Goal: Task Accomplishment & Management: Manage account settings

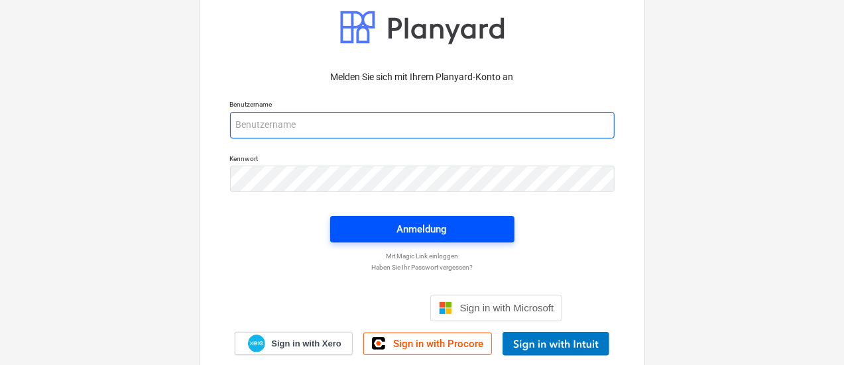
type input "[EMAIL_ADDRESS][PERSON_NAME][DOMAIN_NAME]"
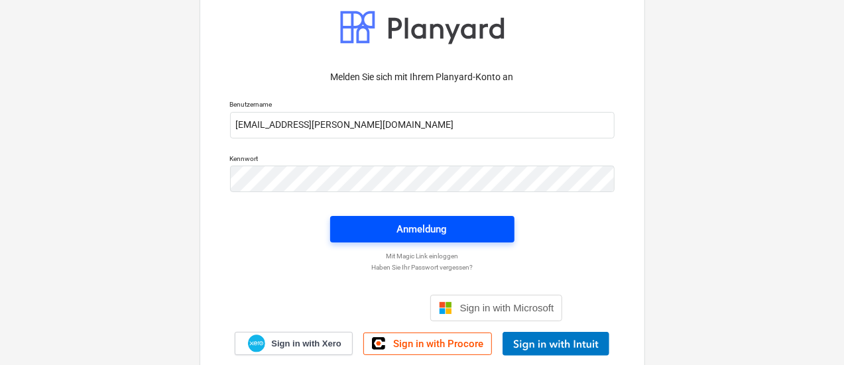
click at [435, 223] on div "Anmeldung" at bounding box center [422, 229] width 50 height 17
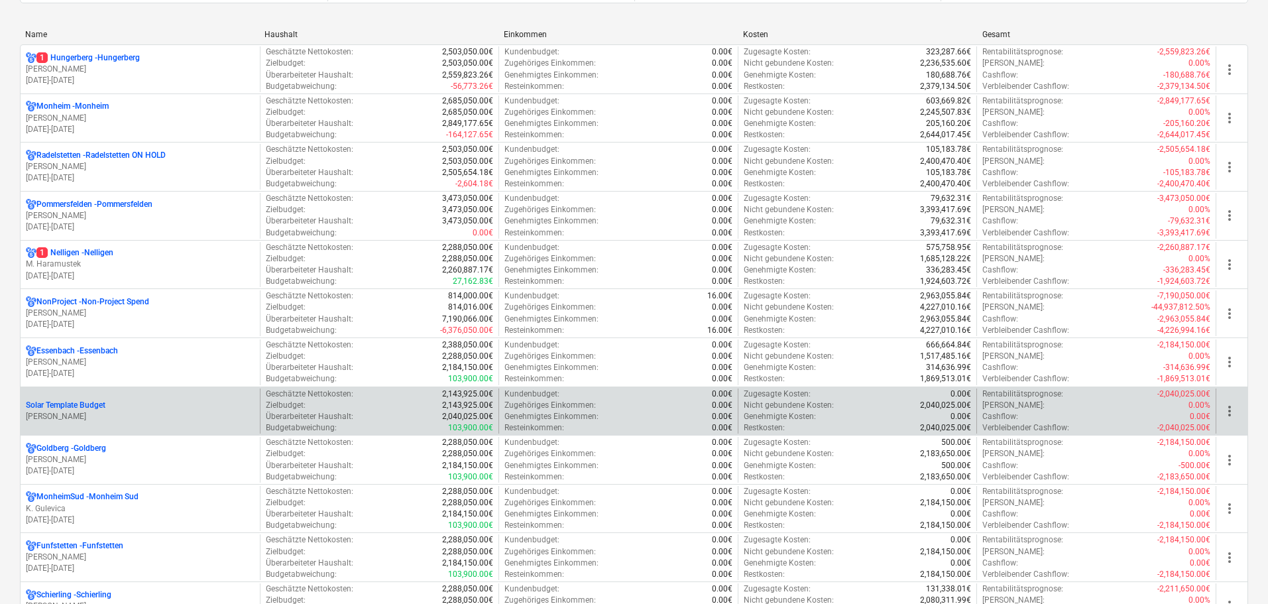
scroll to position [265, 0]
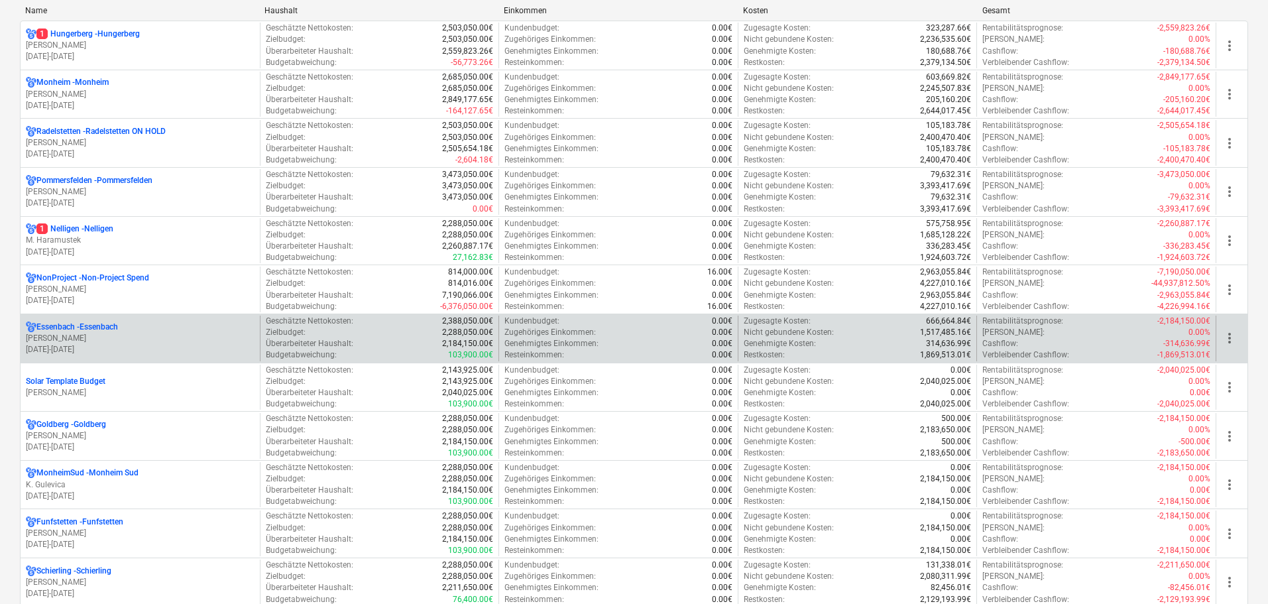
click at [261, 333] on div "Geschätzte Nettokosten : 2,388,050.00€ Zielbudget : 2,288,050.00€ Überarbeitete…" at bounding box center [379, 339] width 239 height 46
click at [205, 333] on p "[PERSON_NAME]" at bounding box center [140, 338] width 229 height 11
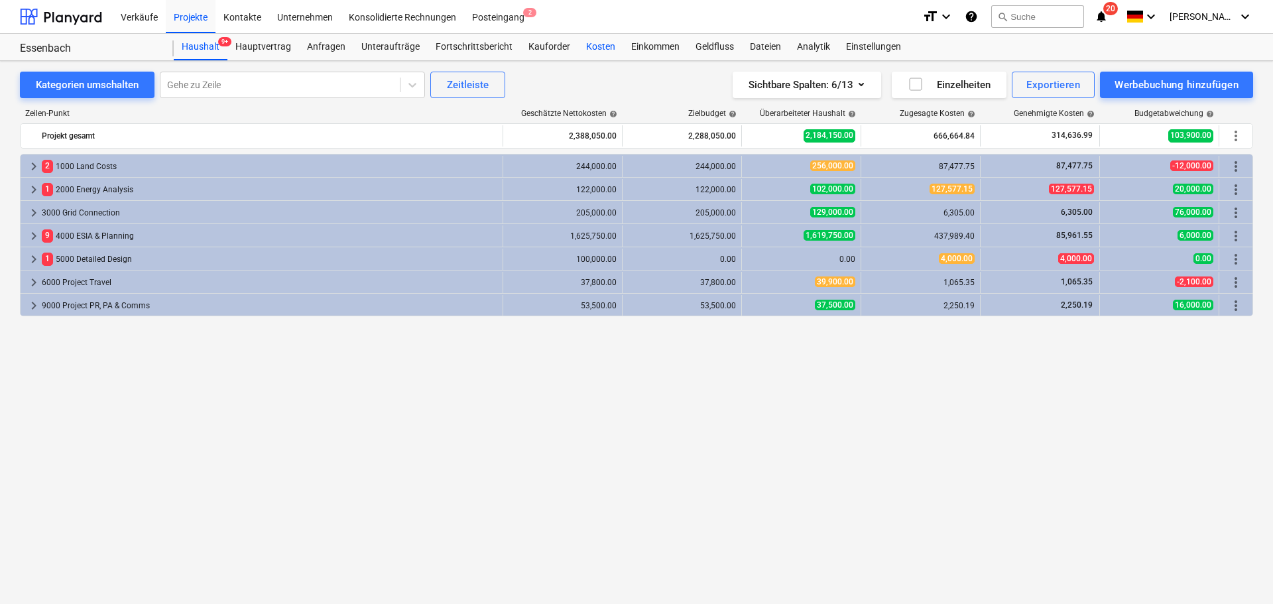
click at [599, 40] on div "Kosten" at bounding box center [600, 47] width 45 height 27
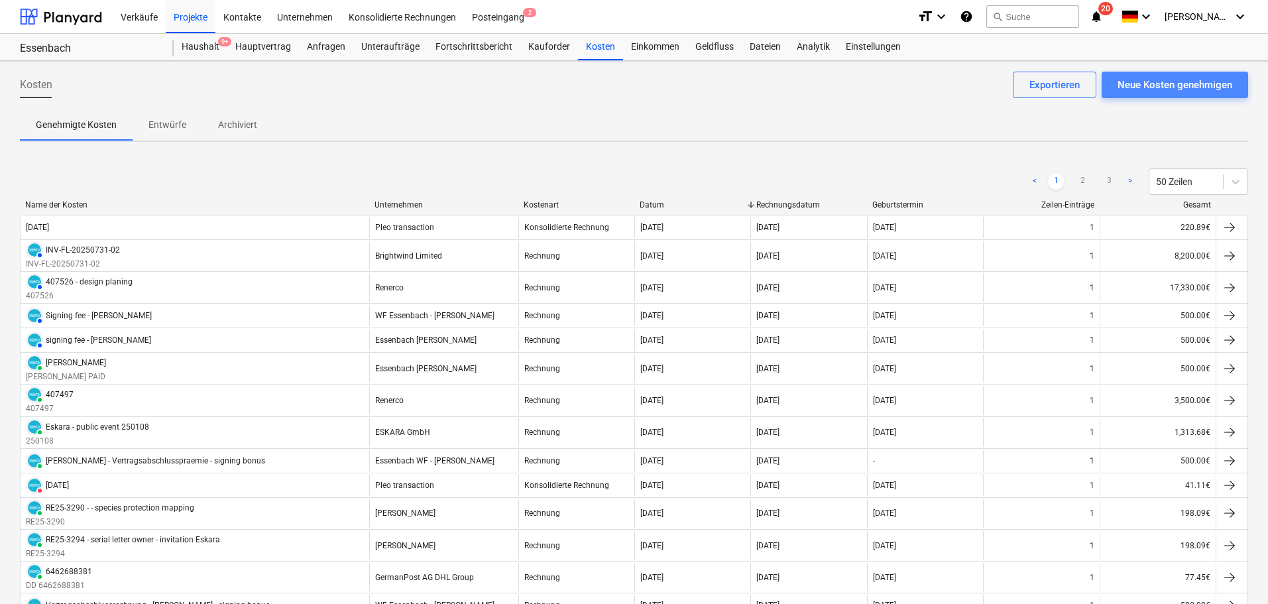
click at [848, 80] on div "Neue Kosten genehmigen" at bounding box center [1175, 84] width 115 height 17
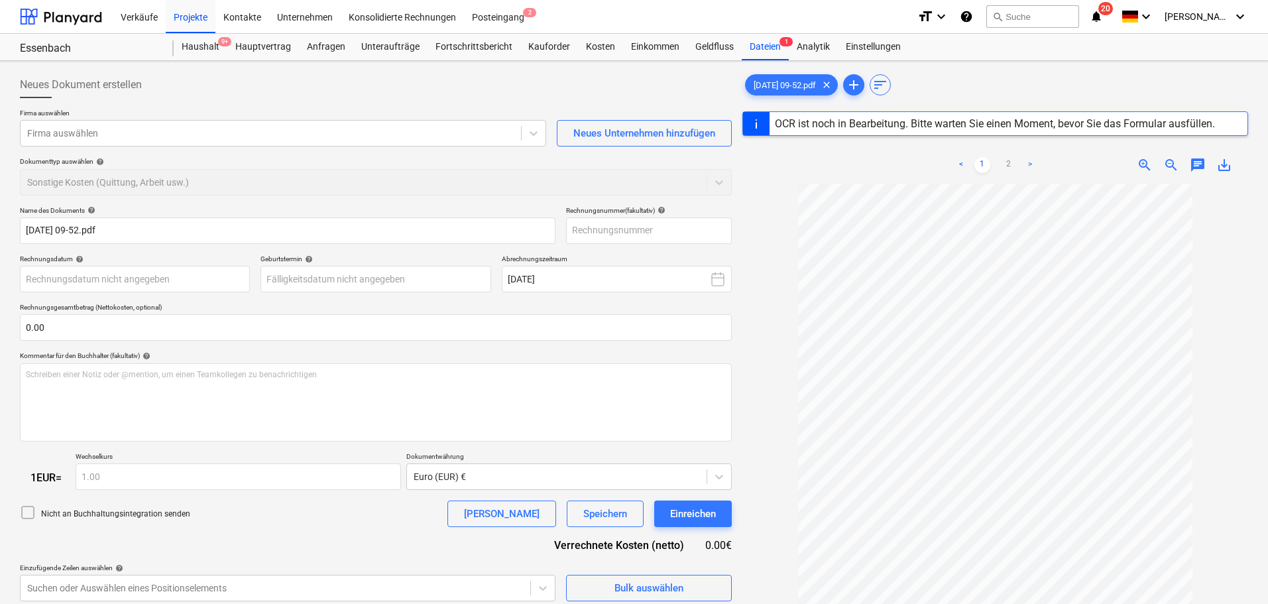
type input "9376"
type input "[DATE]"
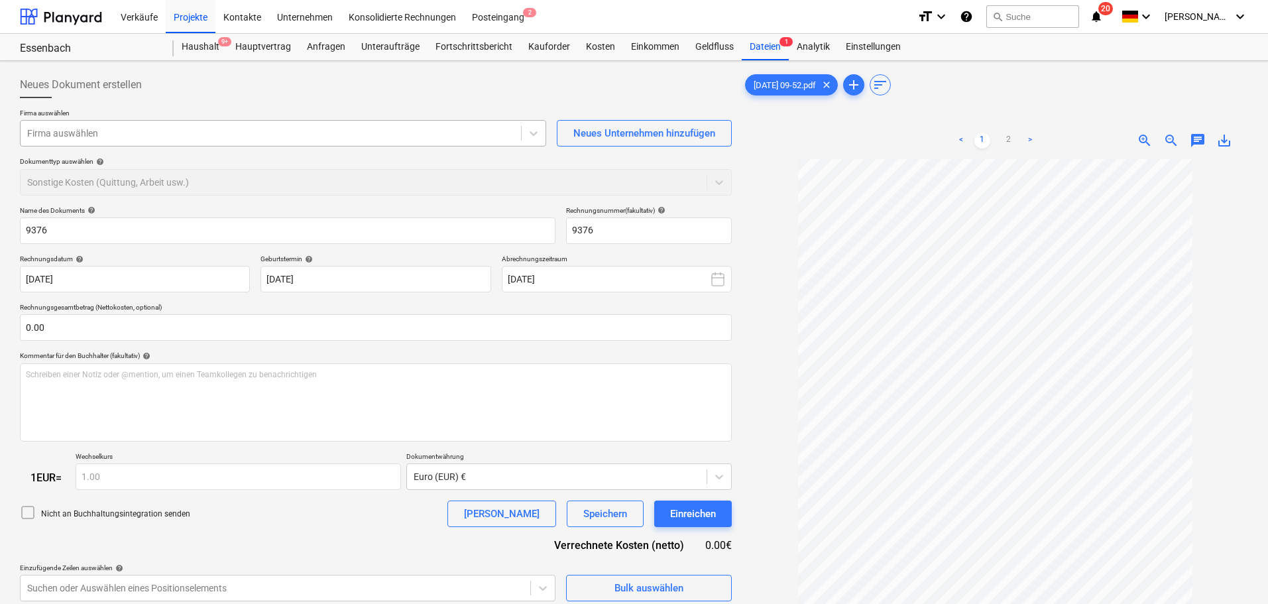
click at [95, 135] on div at bounding box center [270, 133] width 487 height 13
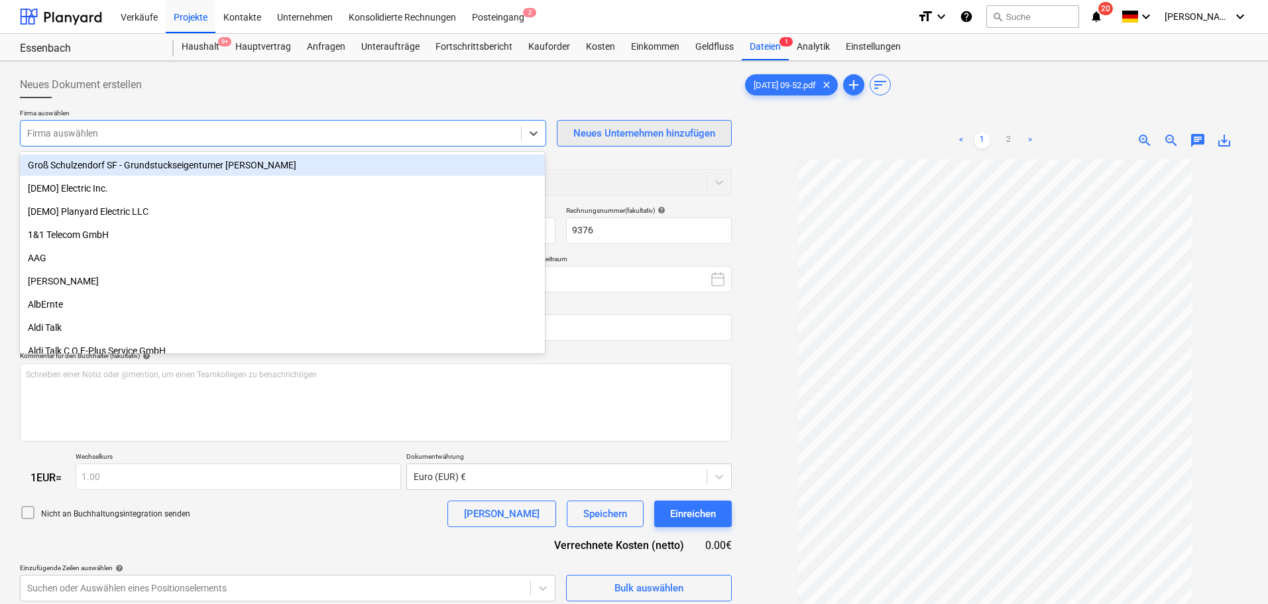
click at [666, 131] on div "Neues Unternehmen hinzufügen" at bounding box center [644, 133] width 142 height 17
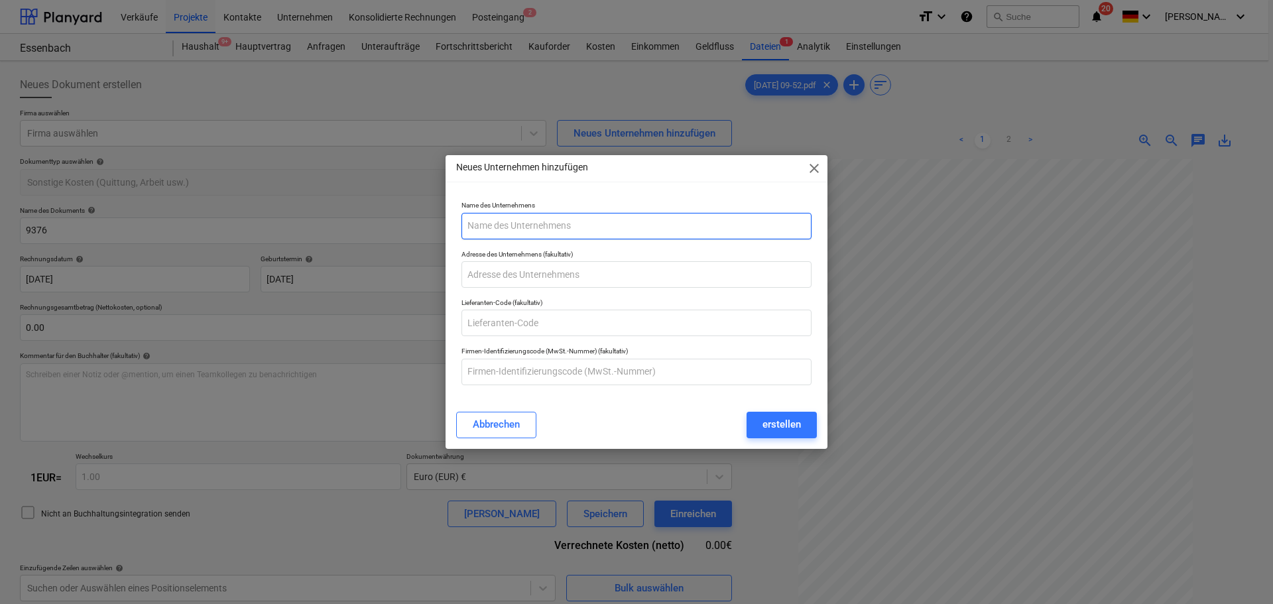
click at [563, 224] on input "text" at bounding box center [636, 226] width 350 height 27
click at [567, 278] on input "text" at bounding box center [636, 274] width 350 height 27
click at [537, 222] on input "Copierhalle" at bounding box center [636, 226] width 350 height 27
type input "Copierhalle [PERSON_NAME]"
click at [523, 278] on input "text" at bounding box center [636, 274] width 350 height 27
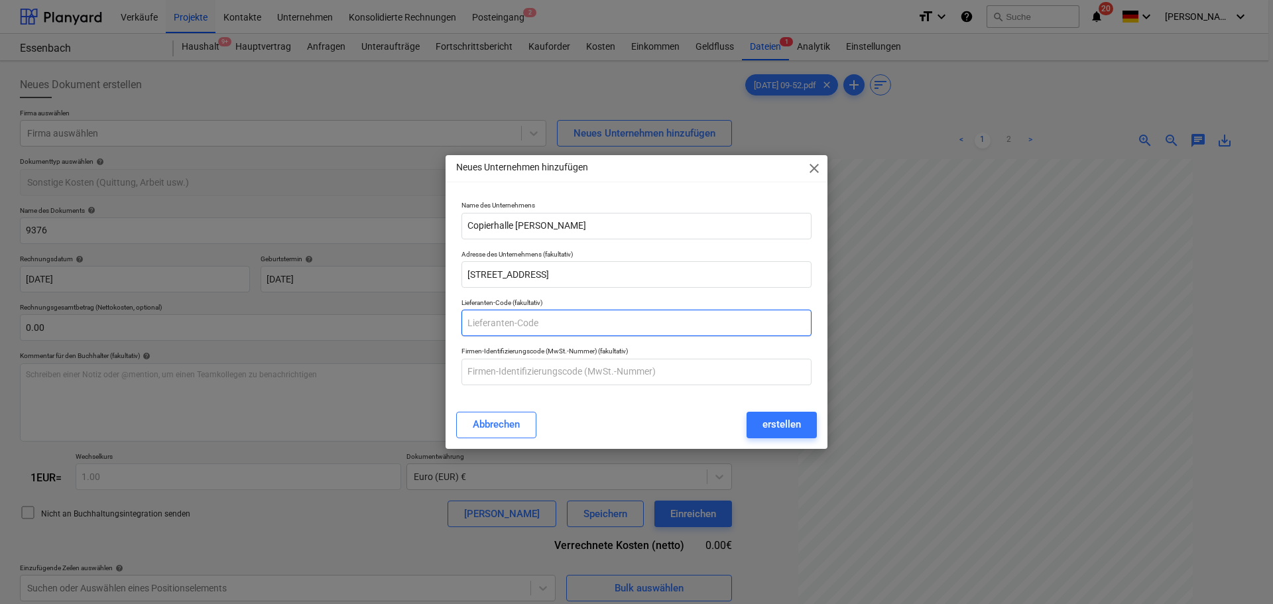
click at [567, 326] on input "text" at bounding box center [636, 323] width 350 height 27
click at [505, 272] on input "[STREET_ADDRESS]" at bounding box center [636, 274] width 350 height 27
type input "[STREET_ADDRESS]"
click at [518, 326] on input "text" at bounding box center [636, 323] width 350 height 27
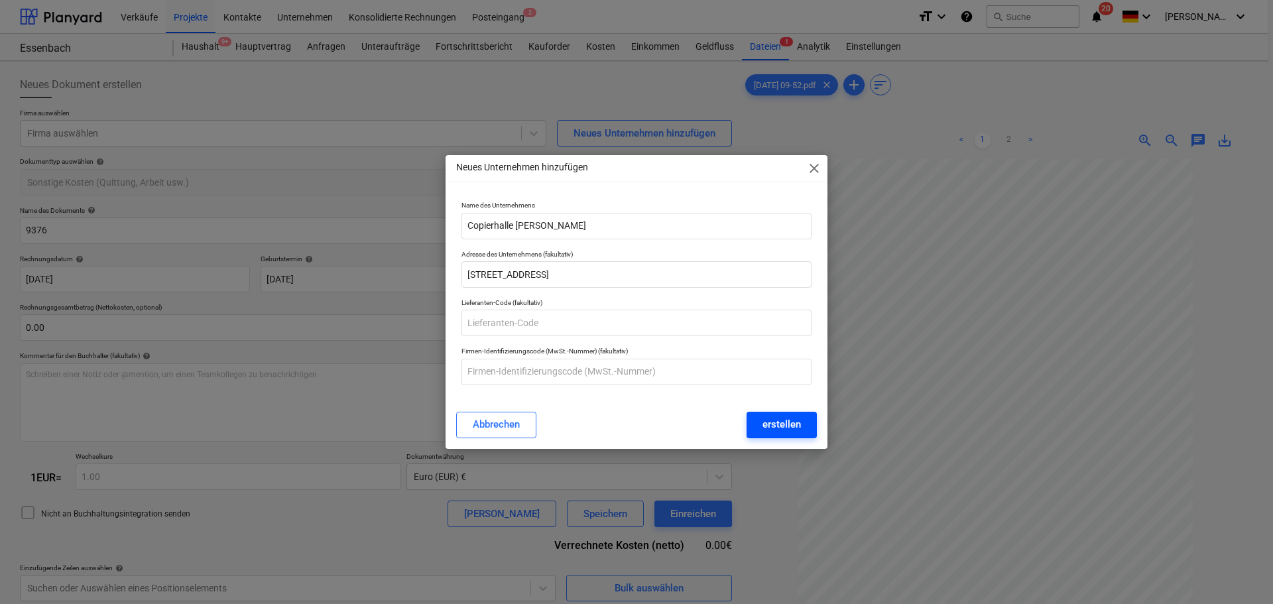
click at [767, 365] on div "erstellen" at bounding box center [781, 424] width 38 height 17
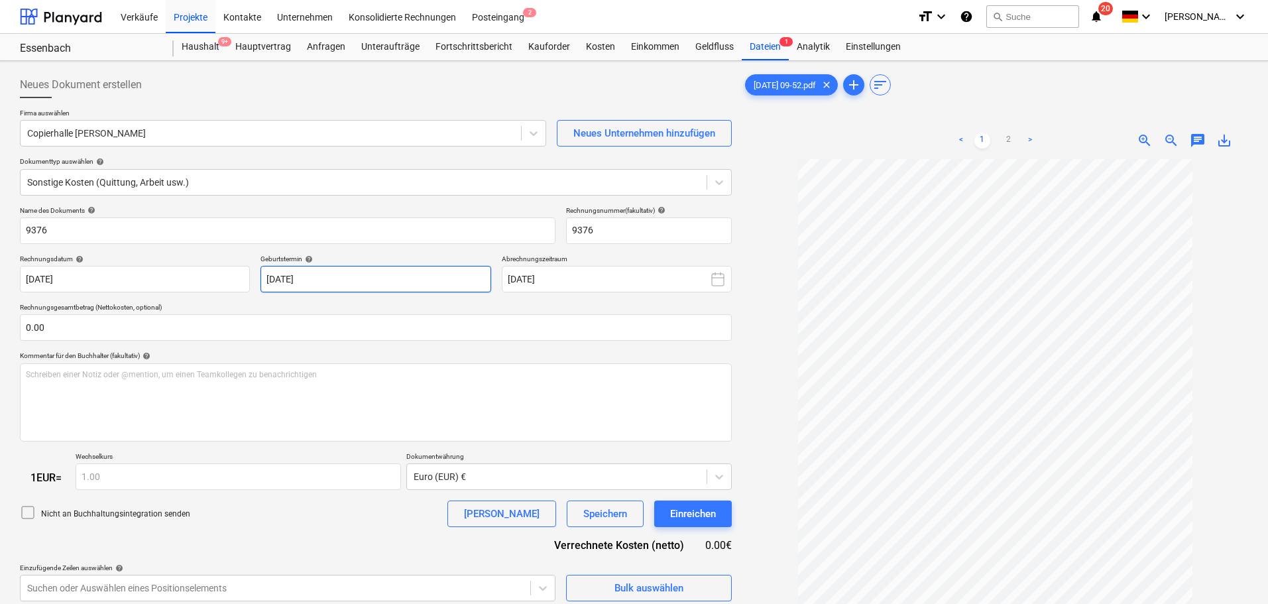
click at [292, 279] on body "Verkäufe Projekte Kontakte Unternehmen Konsolidierte Rechnungen Posteingang 2 f…" at bounding box center [634, 302] width 1268 height 604
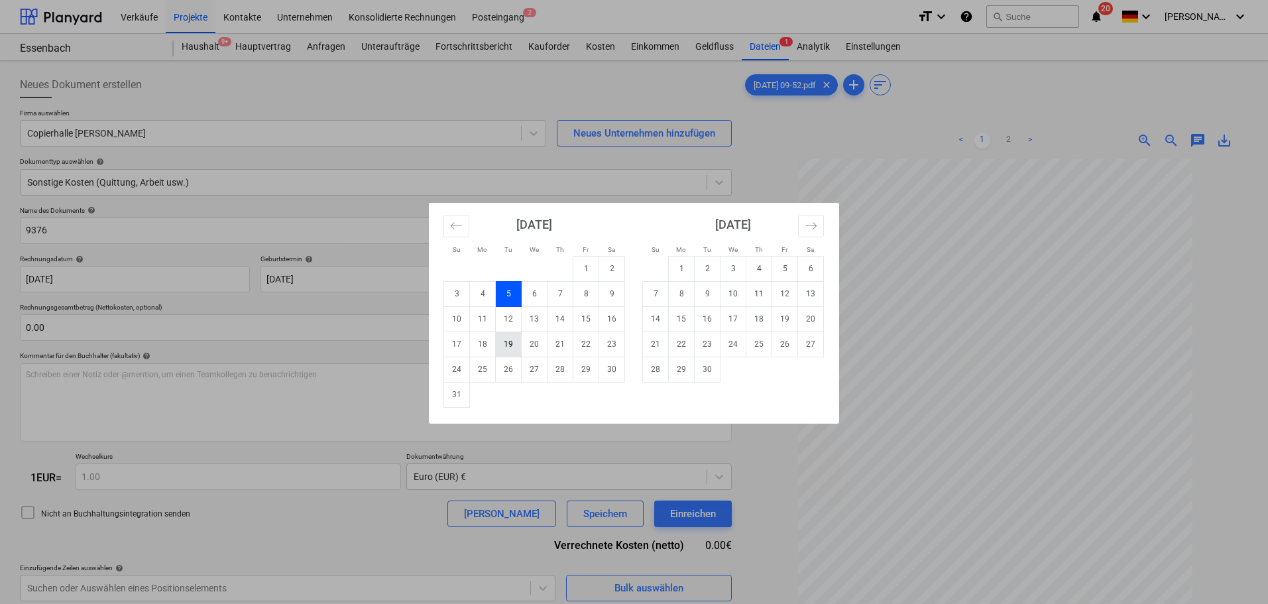
click at [512, 345] on td "19" at bounding box center [509, 343] width 26 height 25
type input "[DATE]"
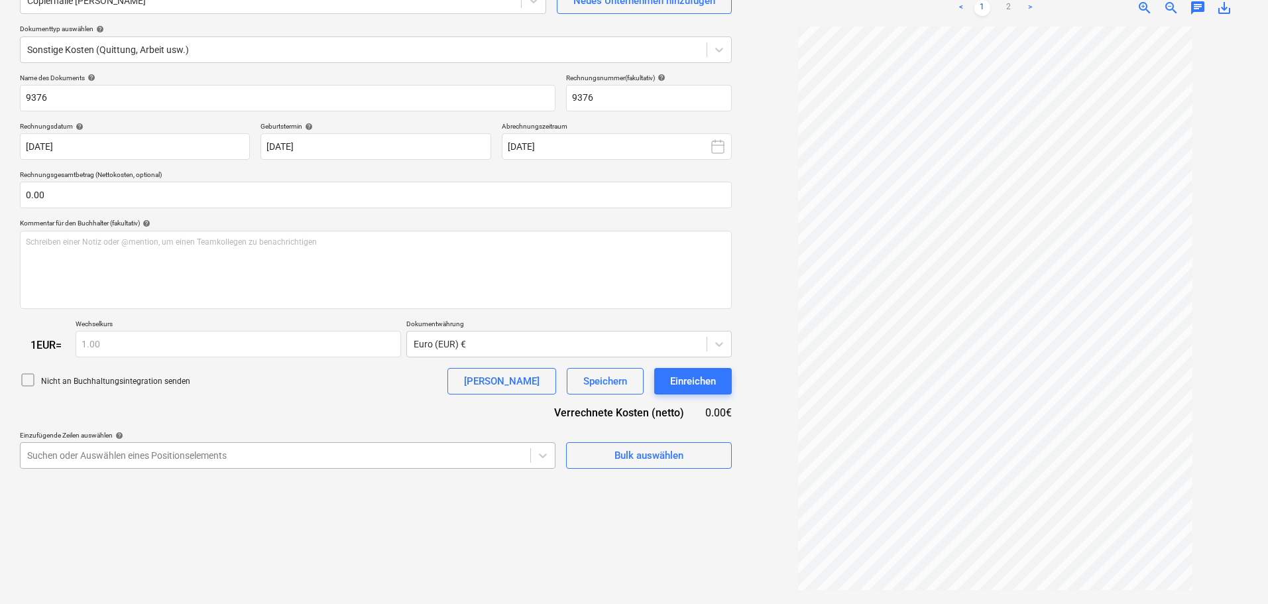
click at [268, 365] on body "Verkäufe Projekte Kontakte Unternehmen Konsolidierte Rechnungen Posteingang 2 f…" at bounding box center [634, 169] width 1268 height 604
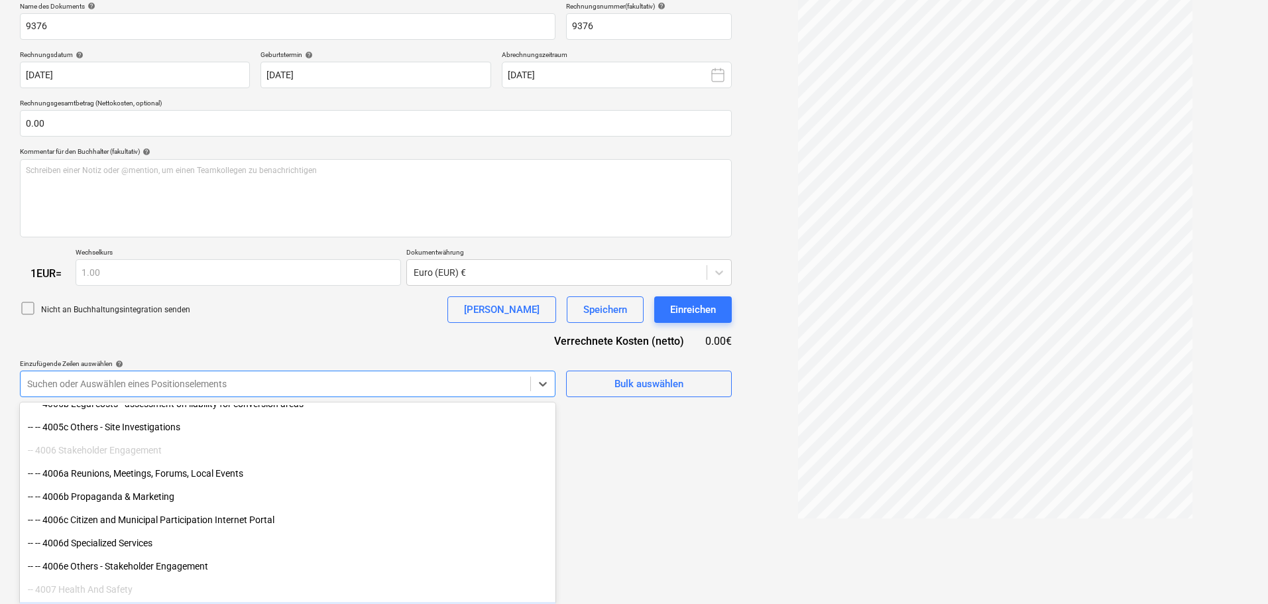
scroll to position [1723, 0]
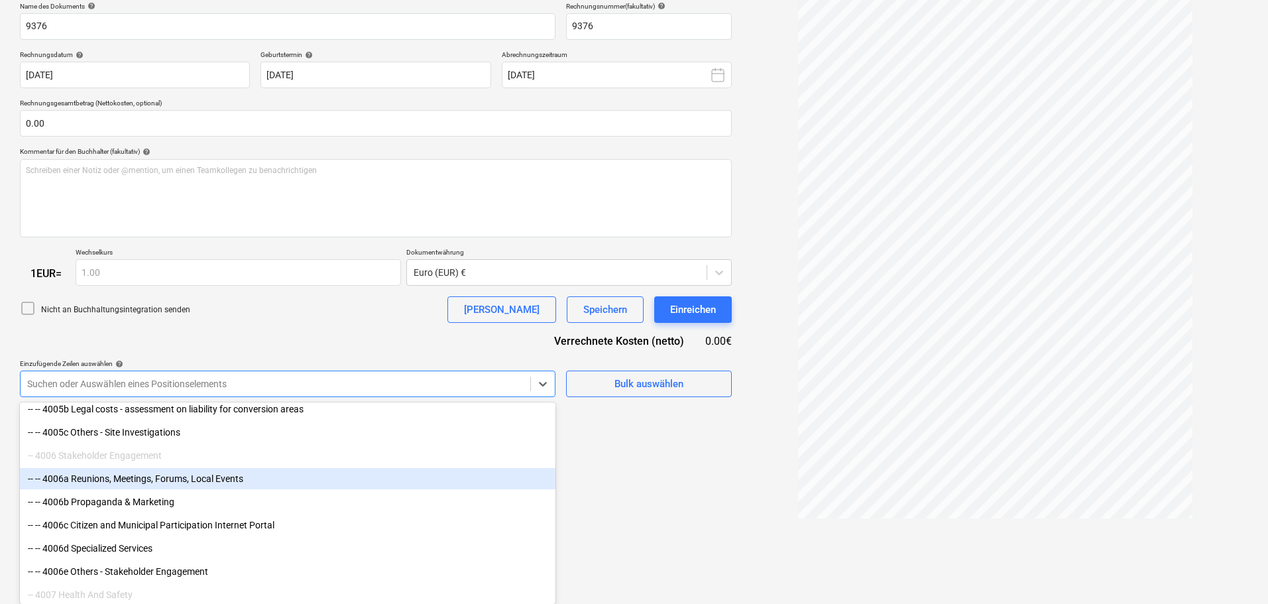
click at [268, 365] on div "-- -- 4006a Reunions, Meetings, Forums, Local Events" at bounding box center [288, 478] width 536 height 21
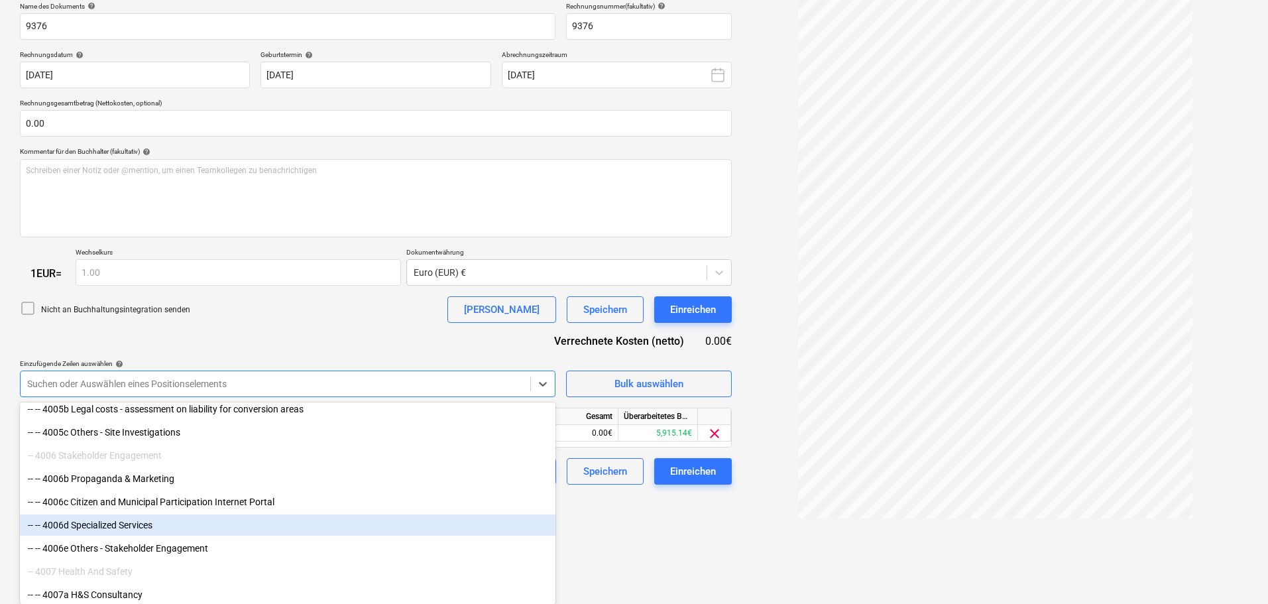
click at [678, 365] on html "Verkäufe Projekte Kontakte Unternehmen Konsolidierte Rechnungen Posteingang 2 f…" at bounding box center [634, 98] width 1268 height 604
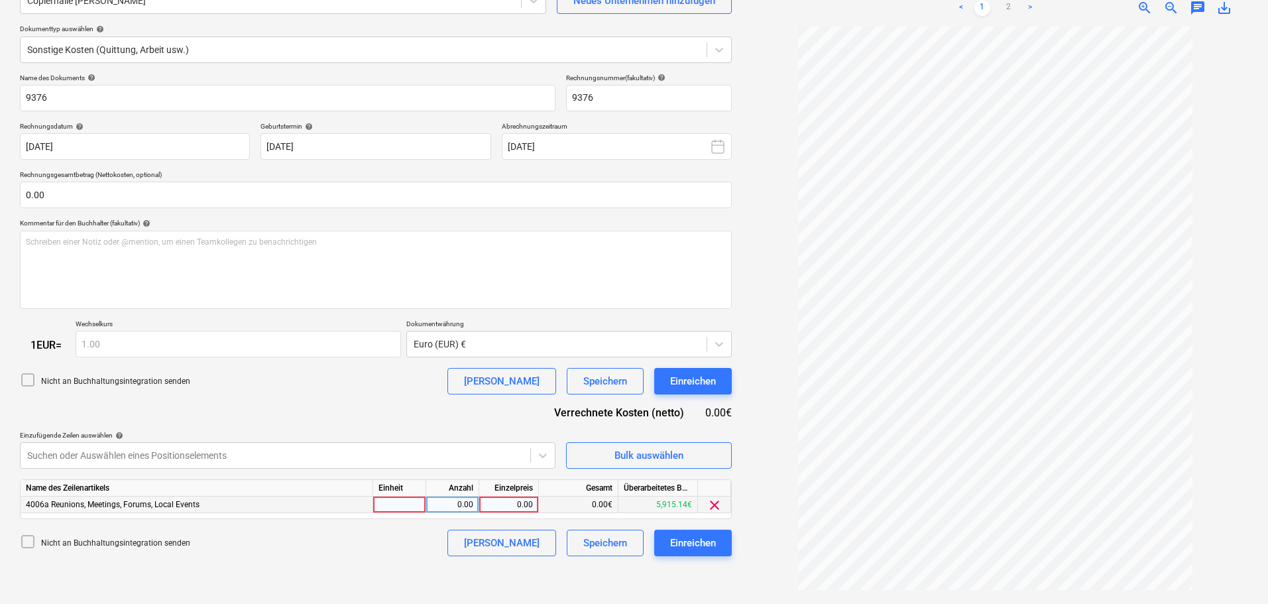
click at [515, 365] on div "0.00" at bounding box center [509, 504] width 48 height 17
type input "25.70"
click at [395, 365] on div "Name des Dokuments help 9376 Rechnungsnummer (fakultativ) help 9376 Rechnungsda…" at bounding box center [376, 315] width 712 height 483
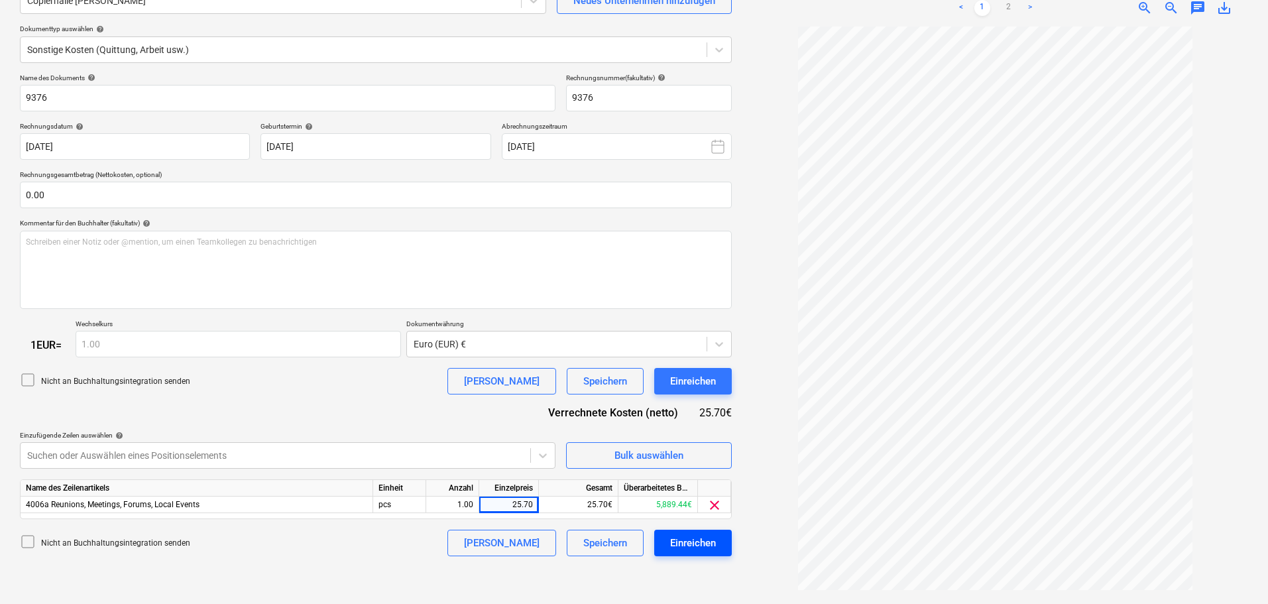
click at [681, 365] on div "Einreichen" at bounding box center [693, 542] width 46 height 17
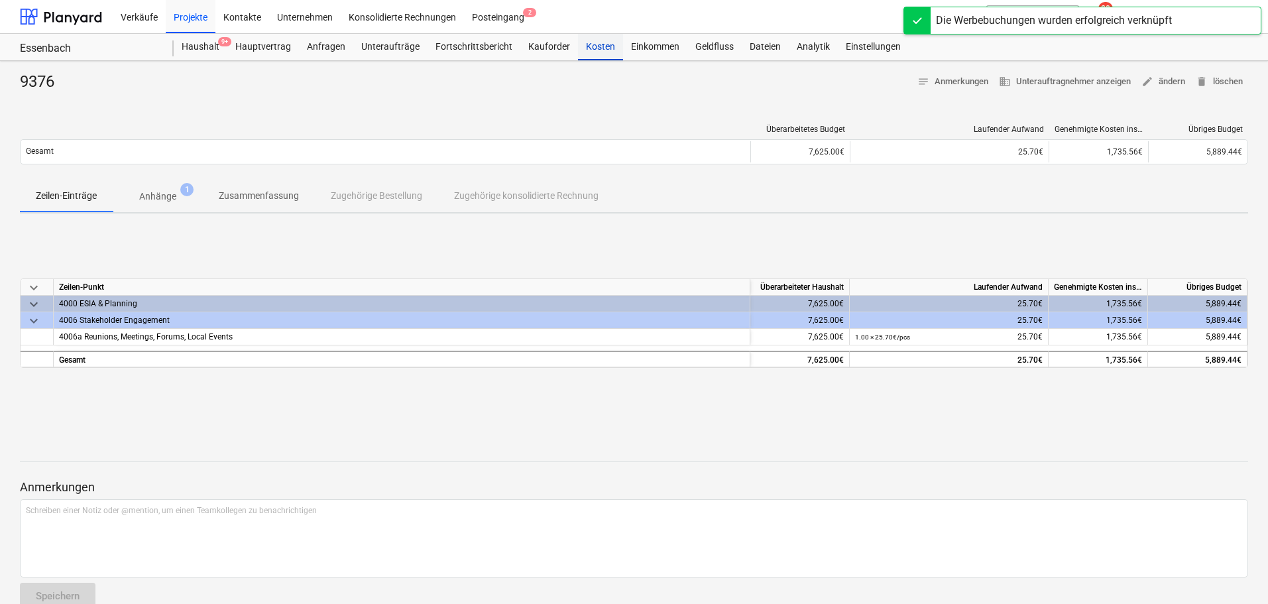
click at [592, 49] on div "Kosten" at bounding box center [600, 47] width 45 height 27
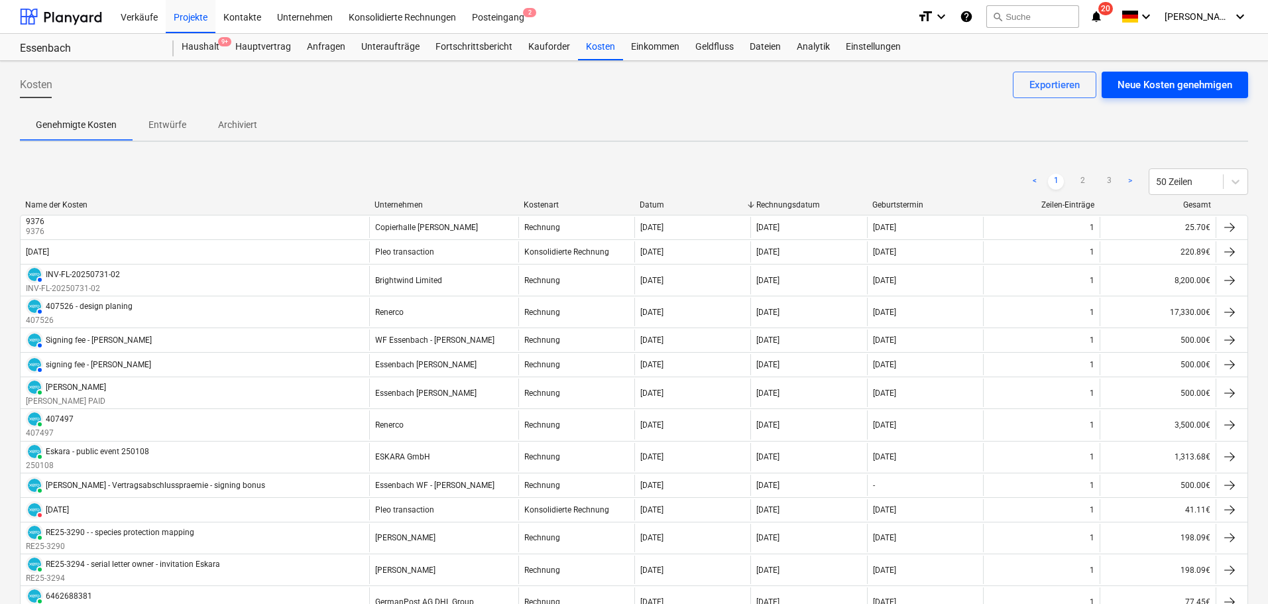
click at [848, 84] on div "Neue Kosten genehmigen" at bounding box center [1175, 84] width 115 height 17
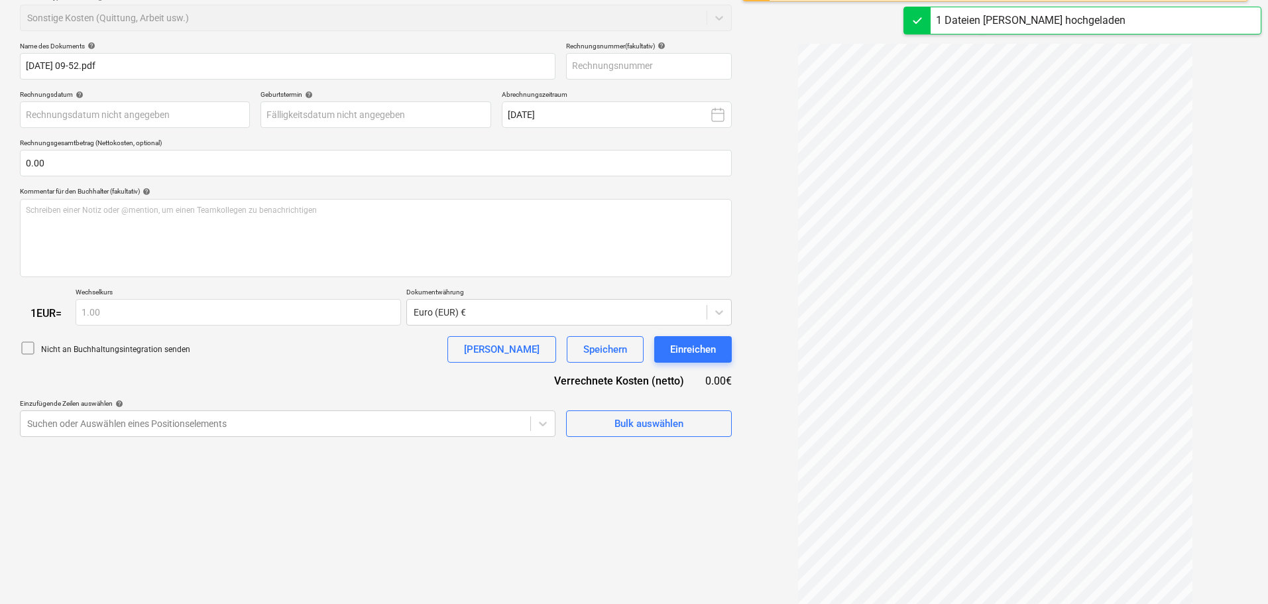
type input "9376"
type input "[DATE]"
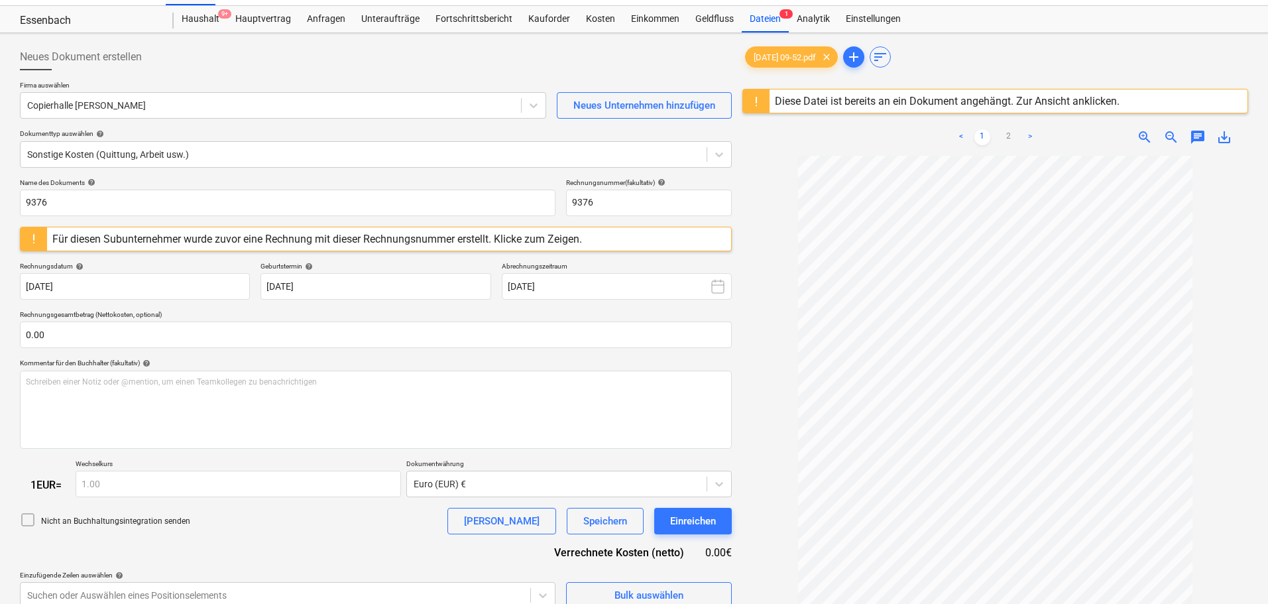
scroll to position [25, 0]
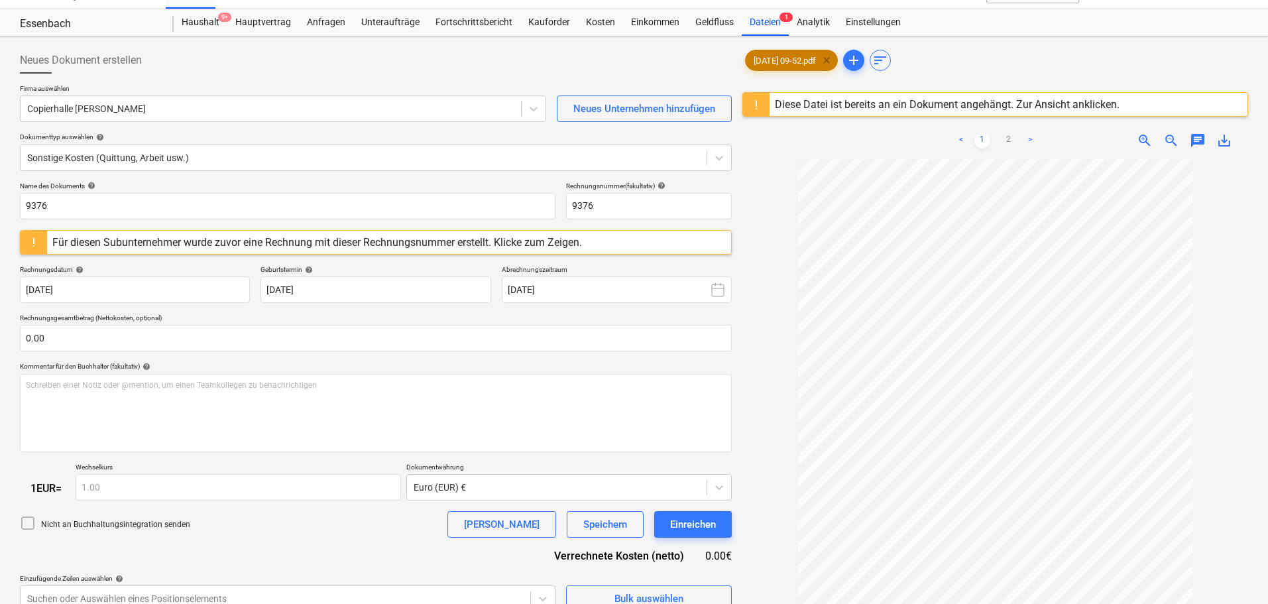
click at [835, 61] on span "clear" at bounding box center [827, 60] width 16 height 16
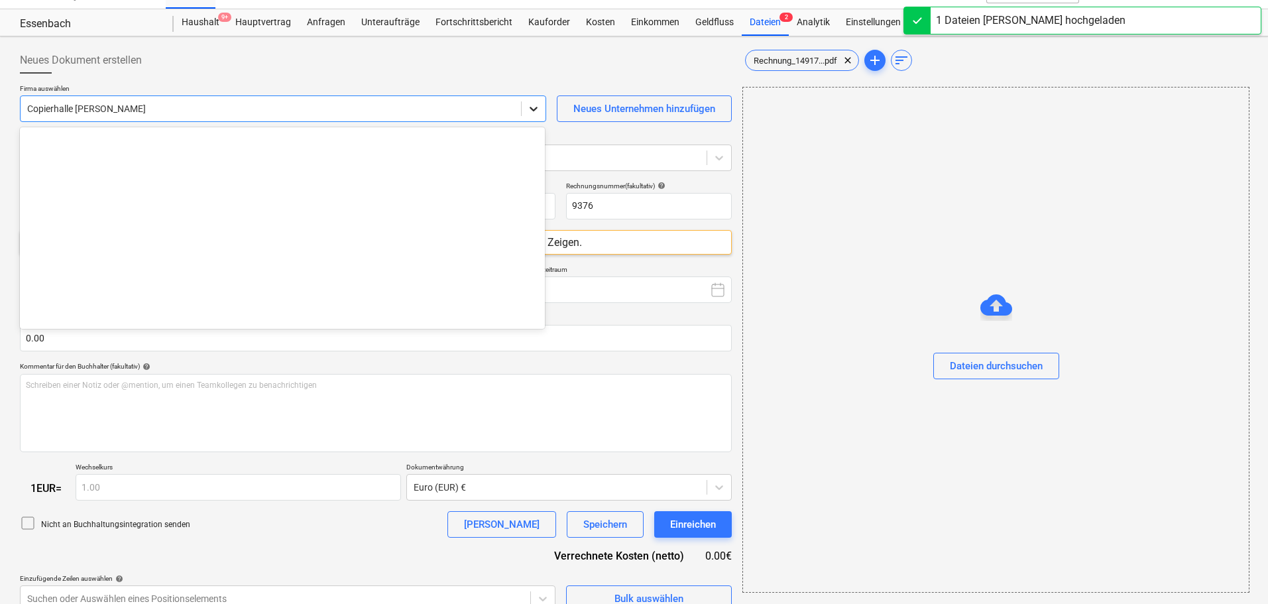
click at [532, 107] on icon at bounding box center [533, 108] width 13 height 13
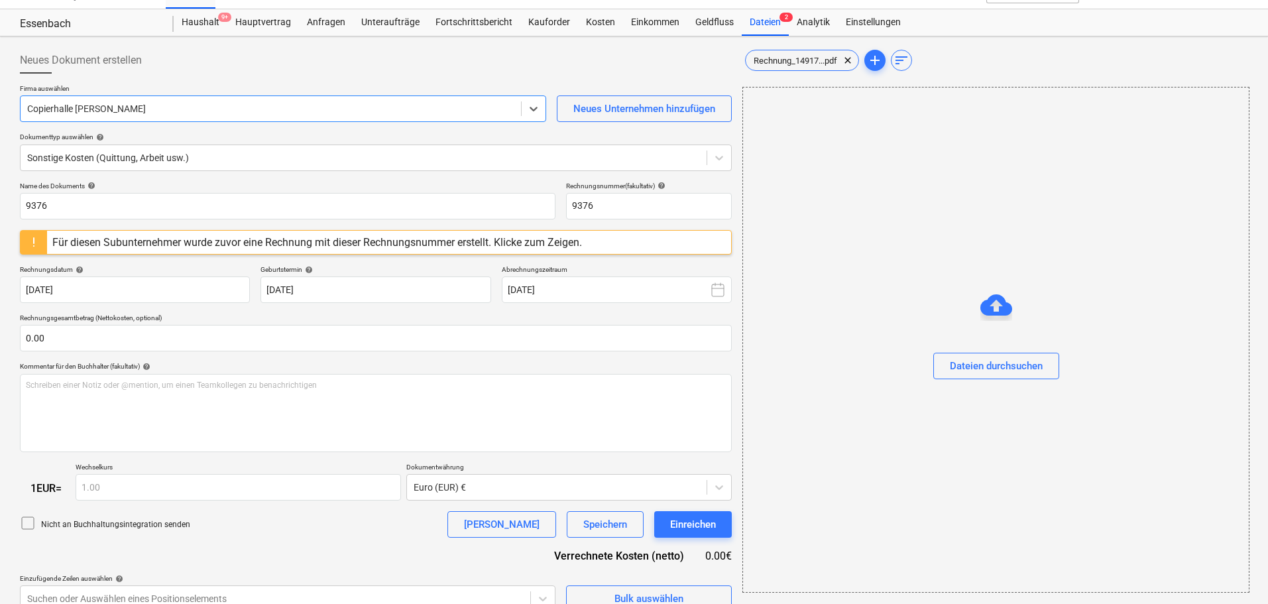
drag, startPoint x: 119, startPoint y: 113, endPoint x: 30, endPoint y: 110, distance: 88.9
click at [30, 110] on div at bounding box center [270, 108] width 487 height 13
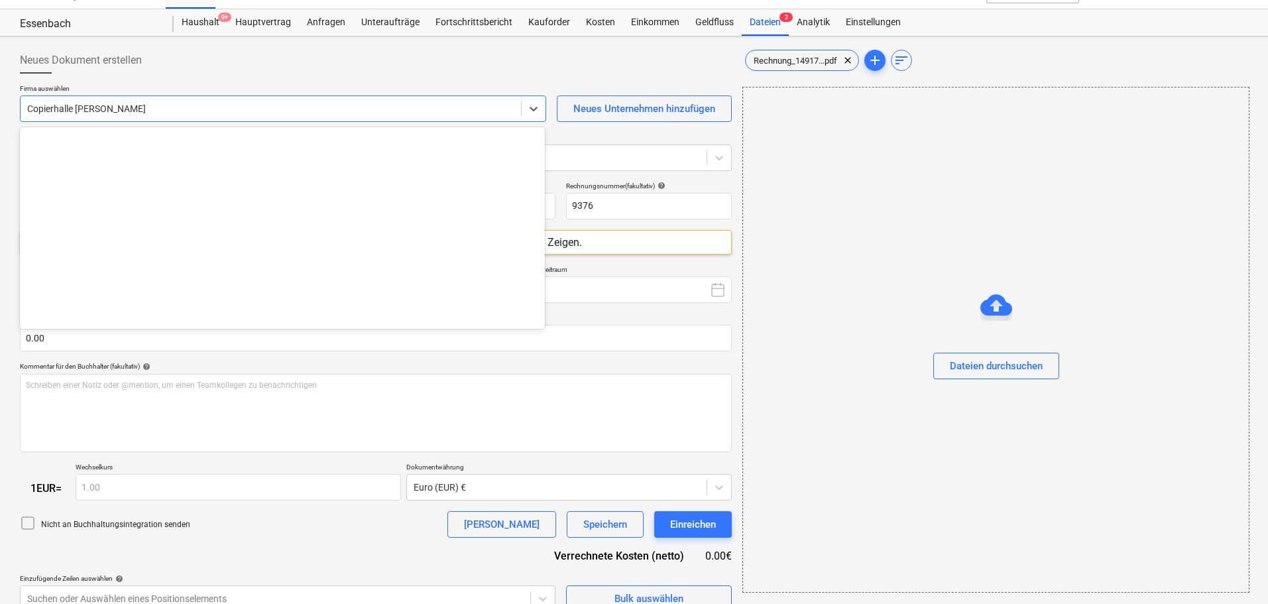
click at [84, 101] on div "Copierhalle [PERSON_NAME]" at bounding box center [271, 108] width 500 height 19
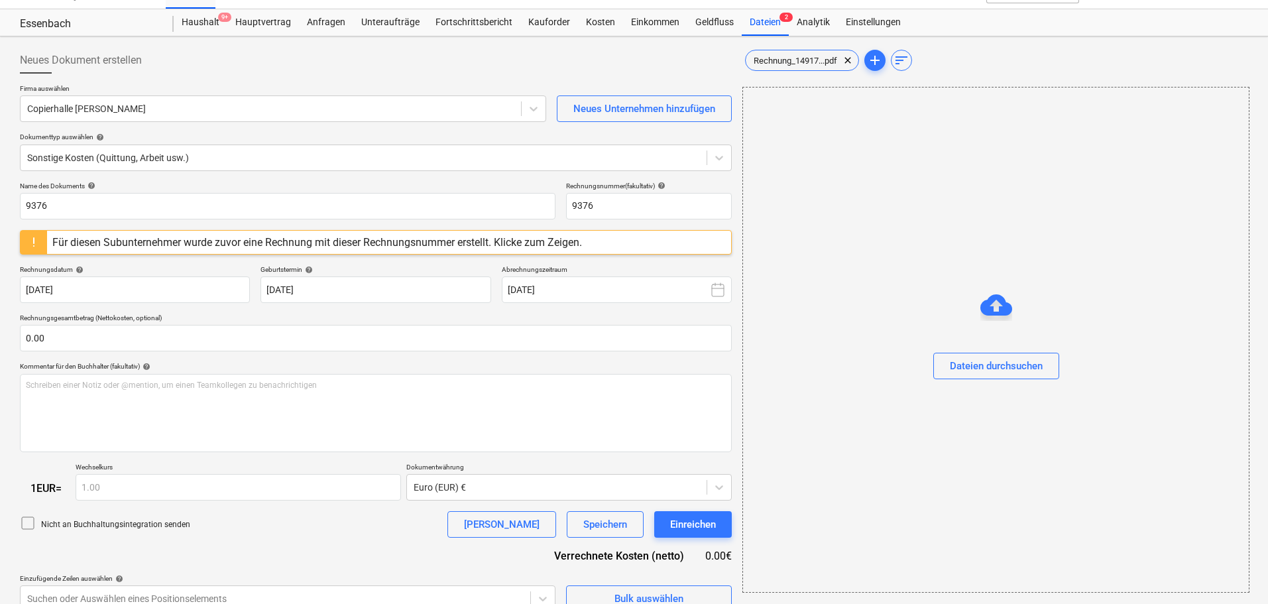
click at [460, 36] on div "Essenbach Haushalt 9+ Hauptvertrag Anfragen Unteraufträge Fortschrittsbericht K…" at bounding box center [634, 22] width 1268 height 27
click at [593, 24] on div "Kosten" at bounding box center [600, 22] width 45 height 27
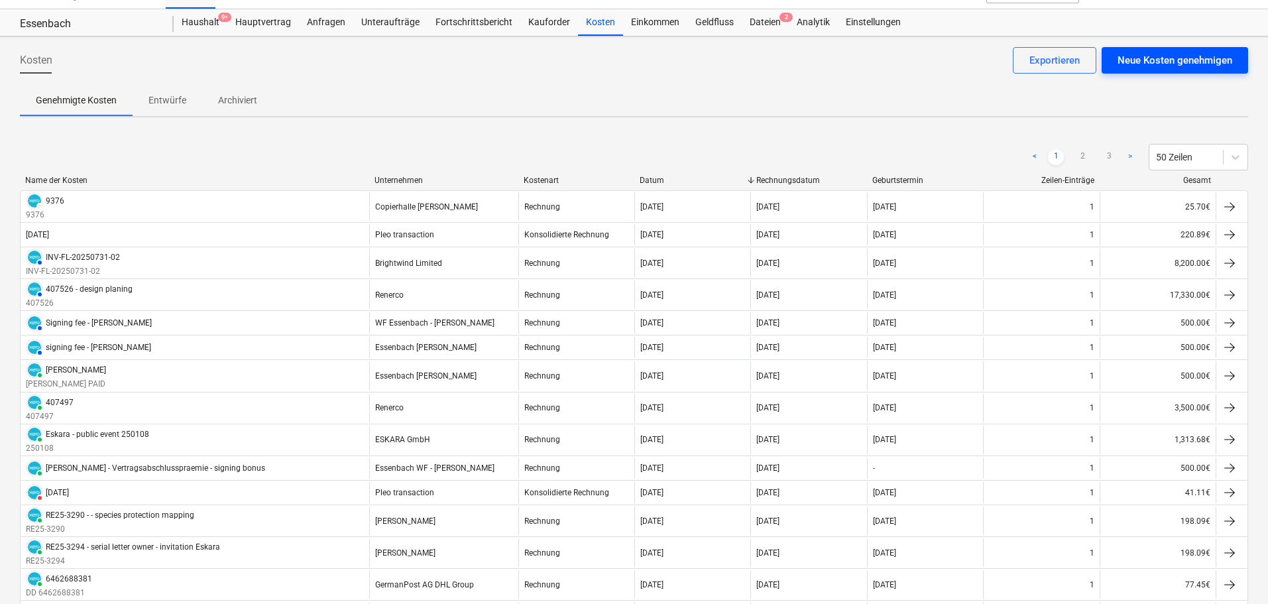
click at [848, 54] on div "Neue Kosten genehmigen" at bounding box center [1175, 60] width 115 height 17
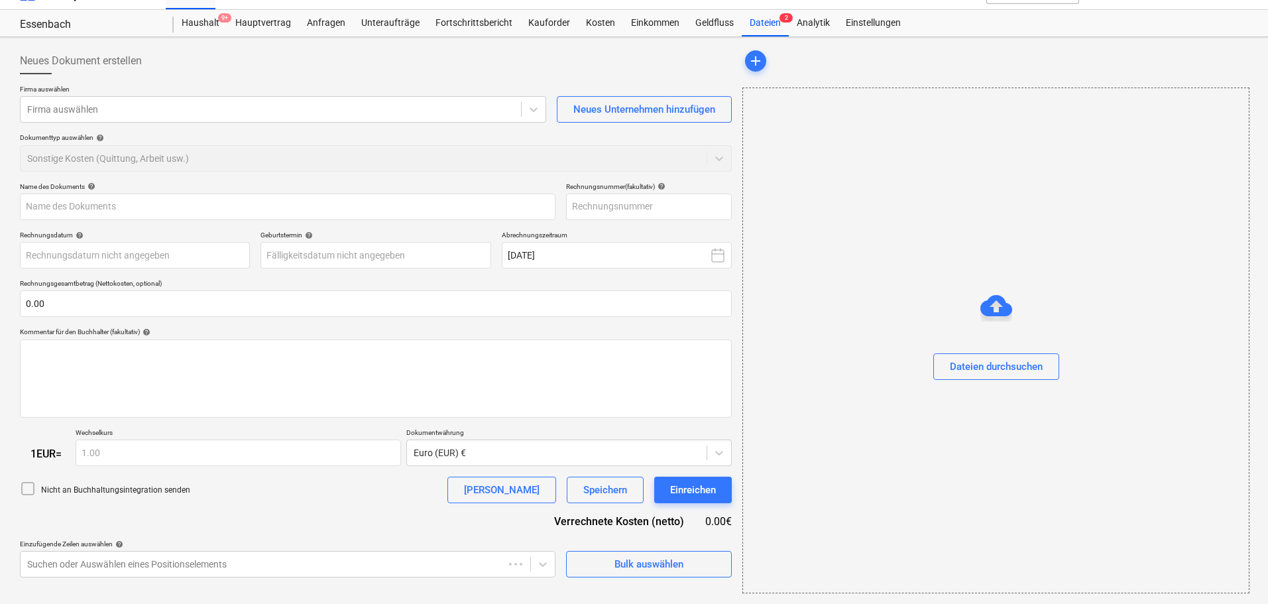
scroll to position [24, 0]
type input "Rechnung_14917304-3.pdf"
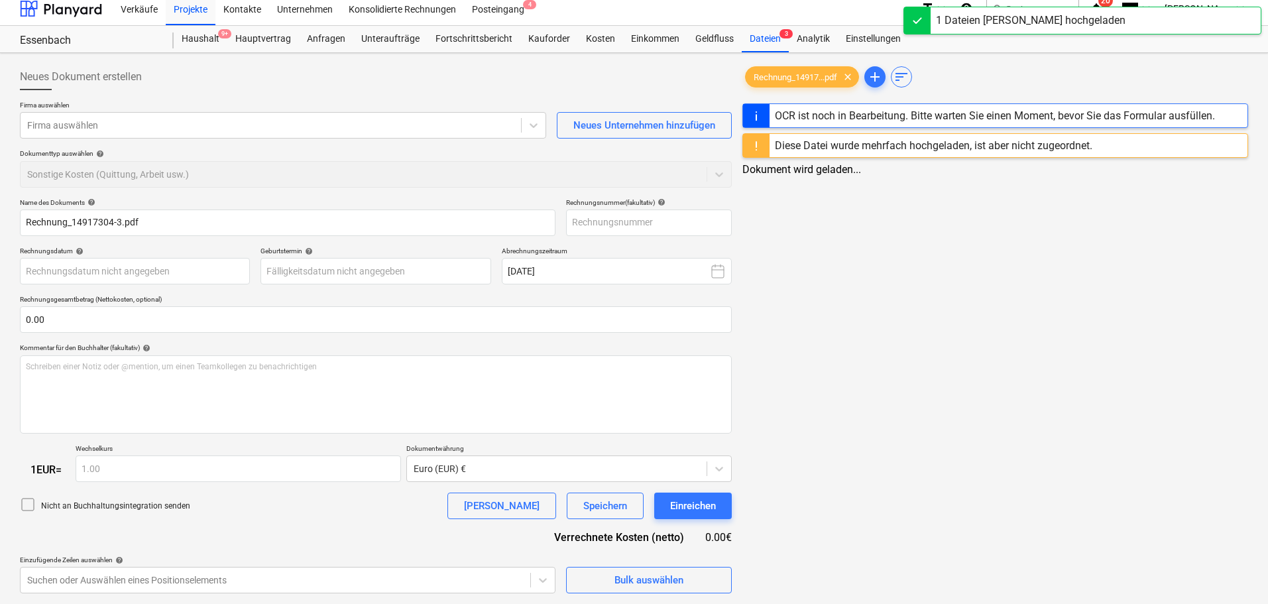
scroll to position [24, 0]
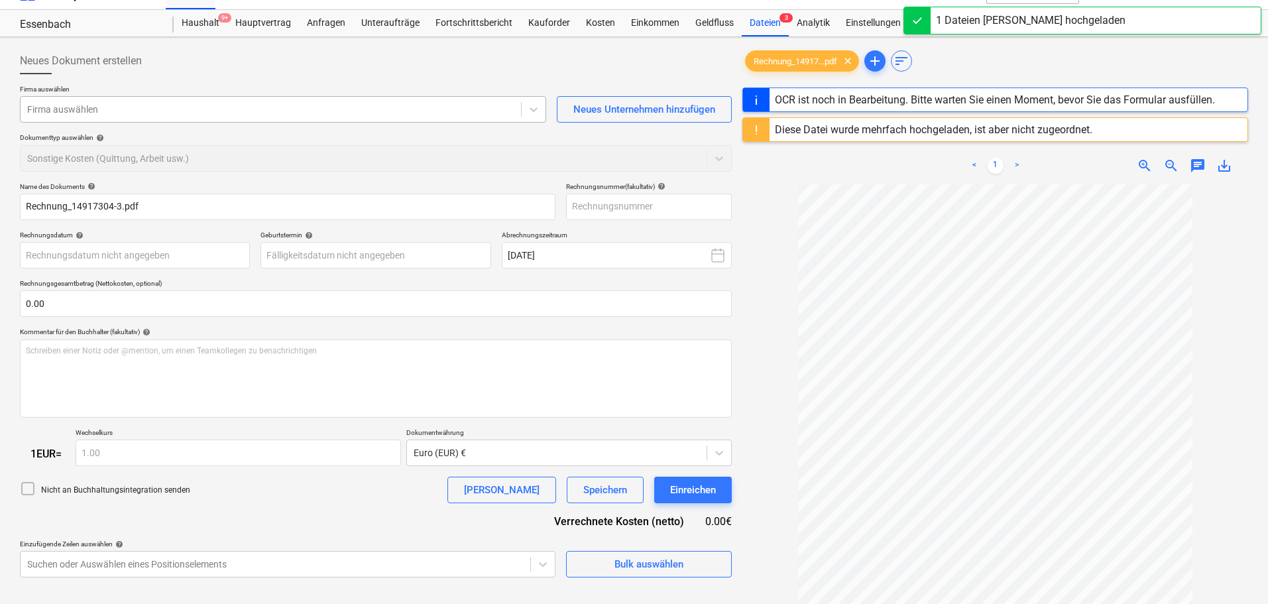
click at [209, 113] on div at bounding box center [270, 109] width 487 height 13
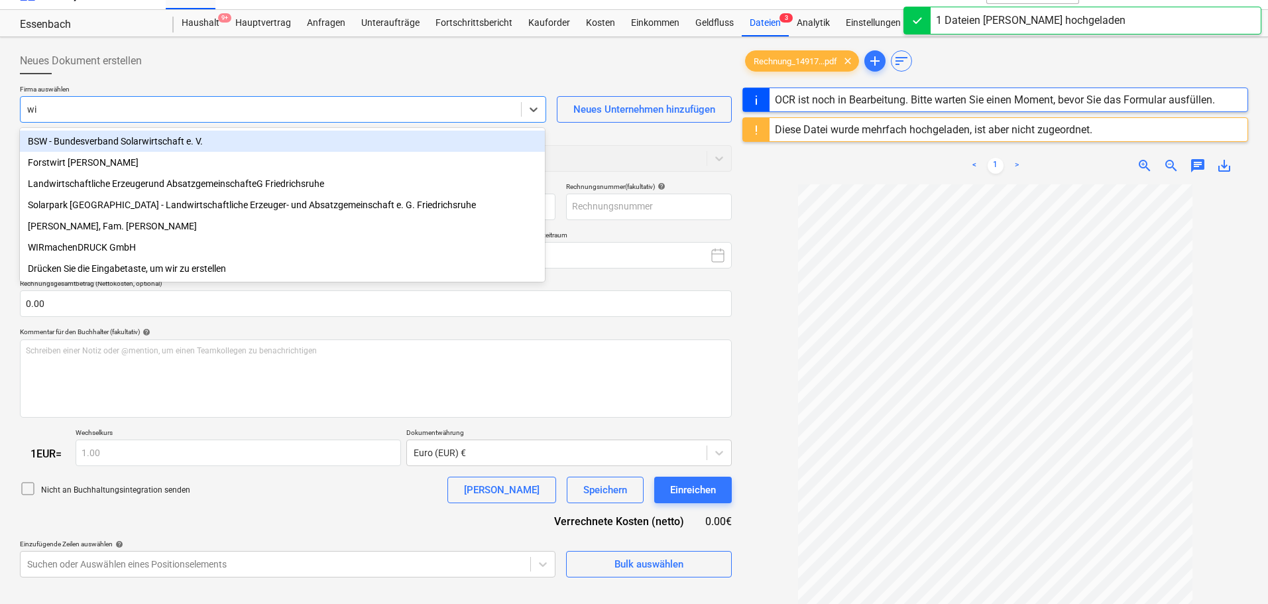
type input "wir"
type input "14917304-3"
type input "[DATE]"
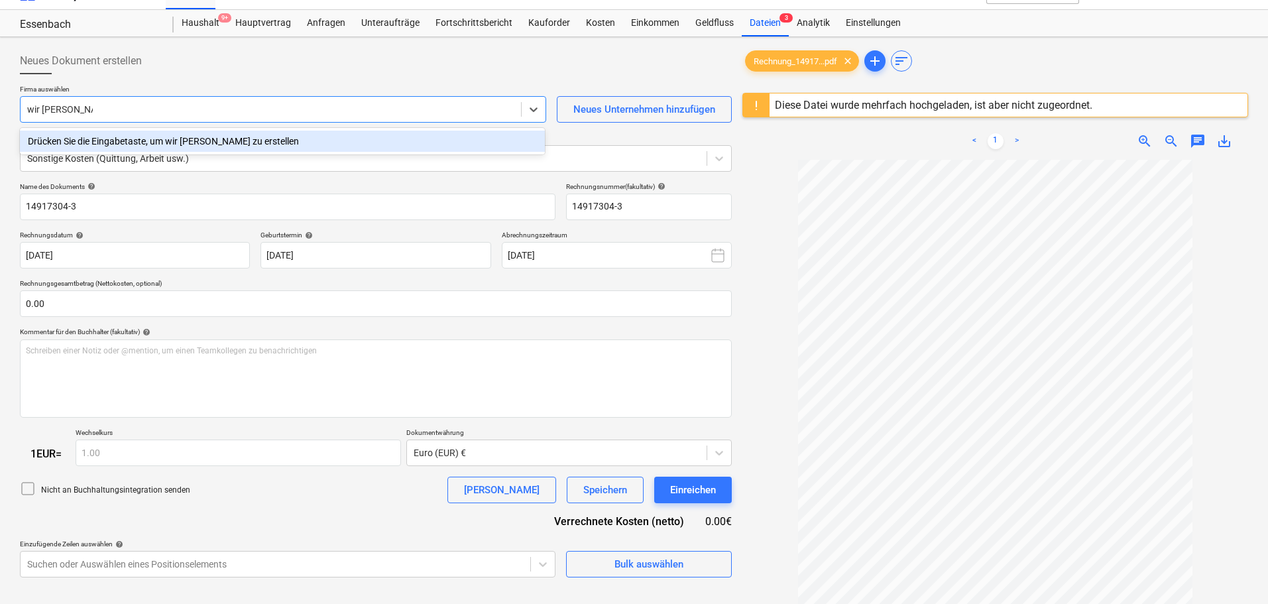
type input "wir [PERSON_NAME] [PERSON_NAME]"
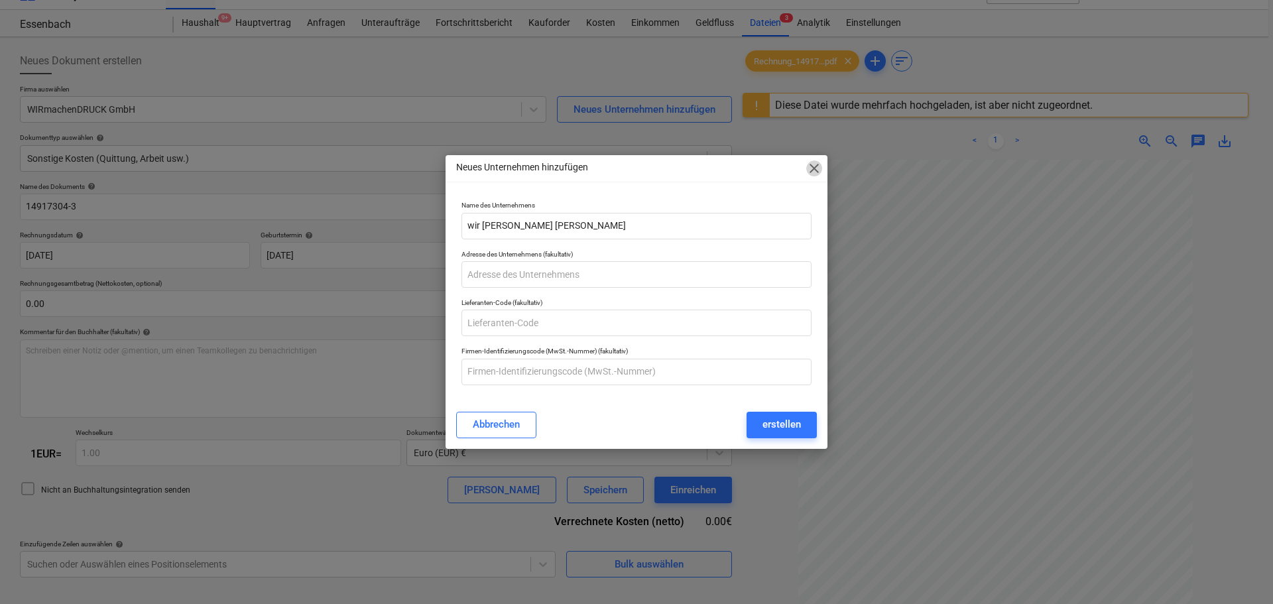
click at [815, 164] on span "close" at bounding box center [814, 168] width 16 height 16
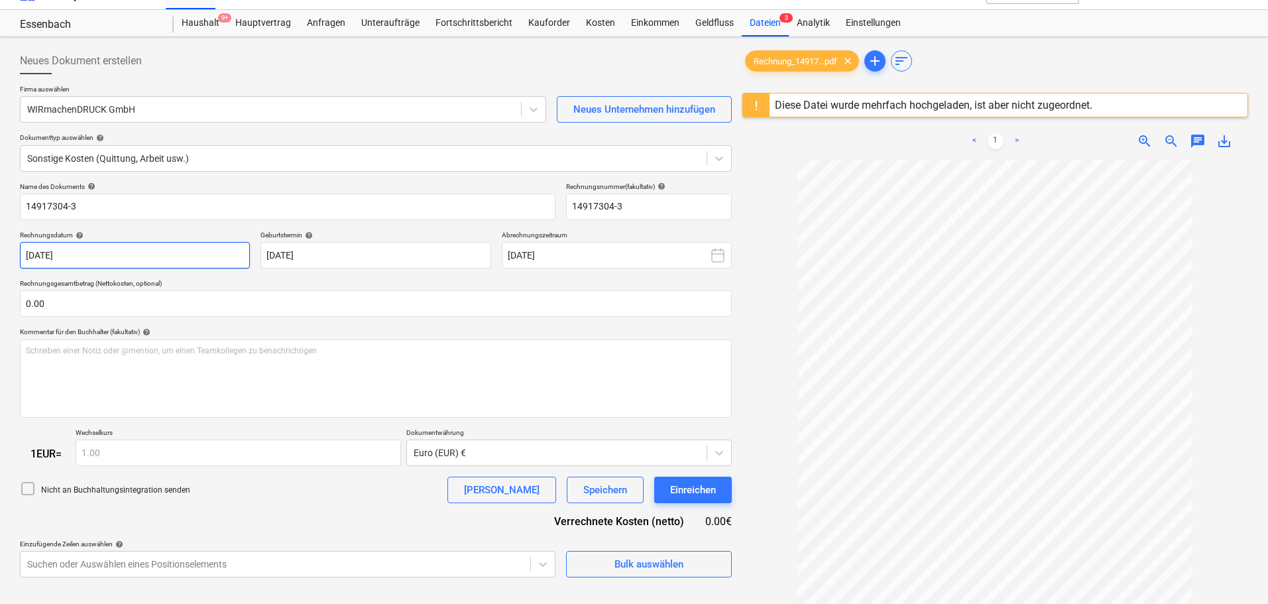
click at [56, 258] on body "Verkäufe Projekte Kontakte Unternehmen Konsolidierte Rechnungen Posteingang 4 f…" at bounding box center [634, 278] width 1268 height 604
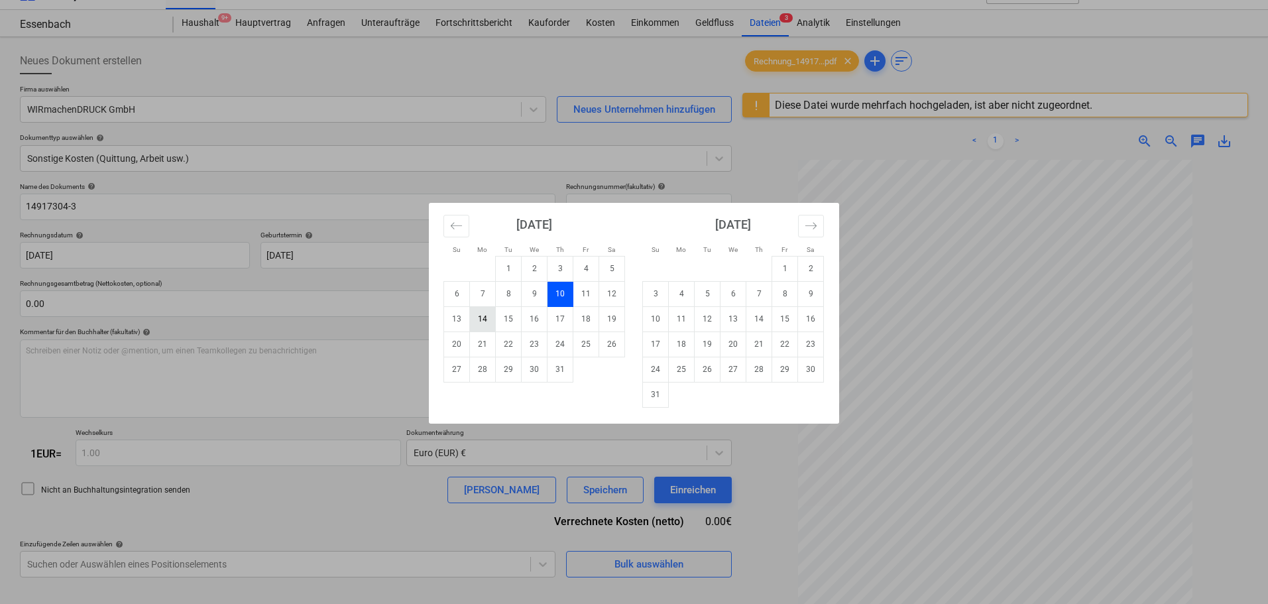
click at [485, 318] on td "14" at bounding box center [483, 318] width 26 height 25
type input "[DATE]"
click at [313, 259] on body "Verkäufe Projekte Kontakte Unternehmen Konsolidierte Rechnungen Posteingang 4 f…" at bounding box center [634, 278] width 1268 height 604
click at [482, 365] on td "28" at bounding box center [483, 369] width 26 height 25
type input "[DATE]"
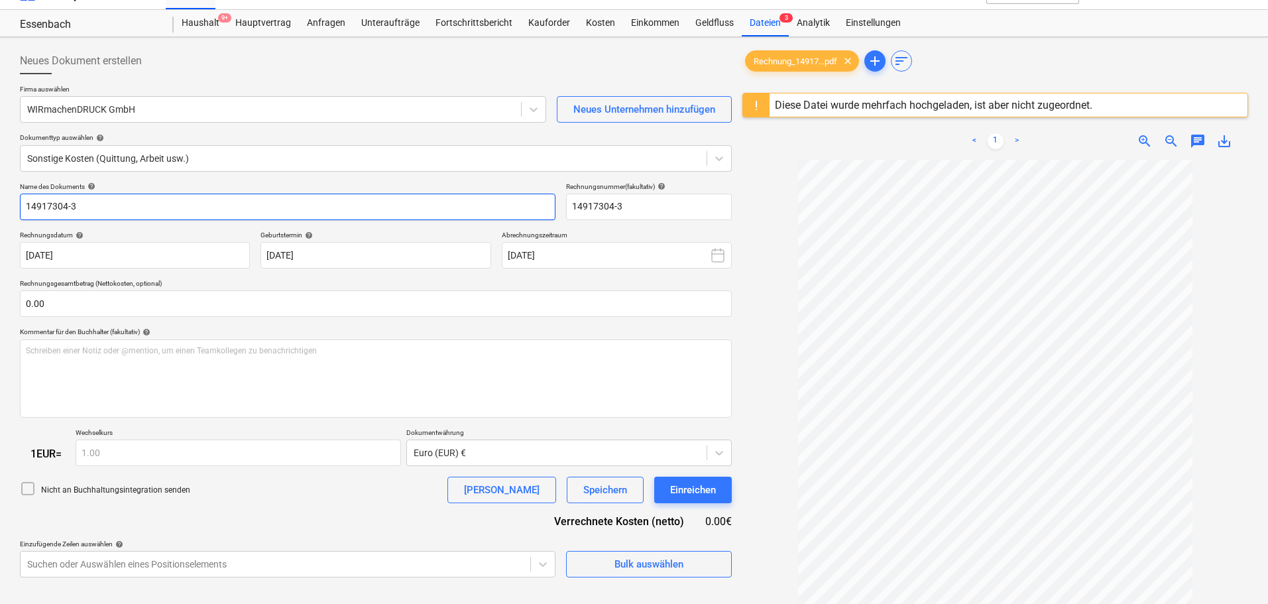
click at [68, 204] on input "14917304-3" at bounding box center [288, 207] width 536 height 27
click at [26, 202] on input "14917304-3" at bounding box center [288, 207] width 536 height 27
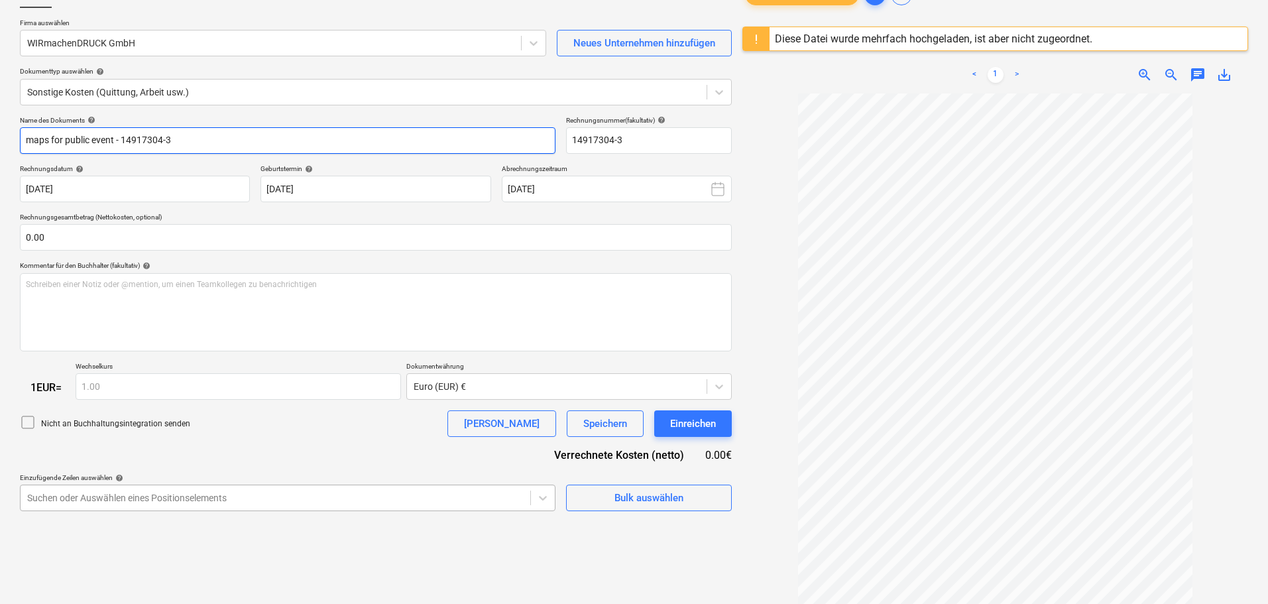
type input "maps for public event - 14917304-3"
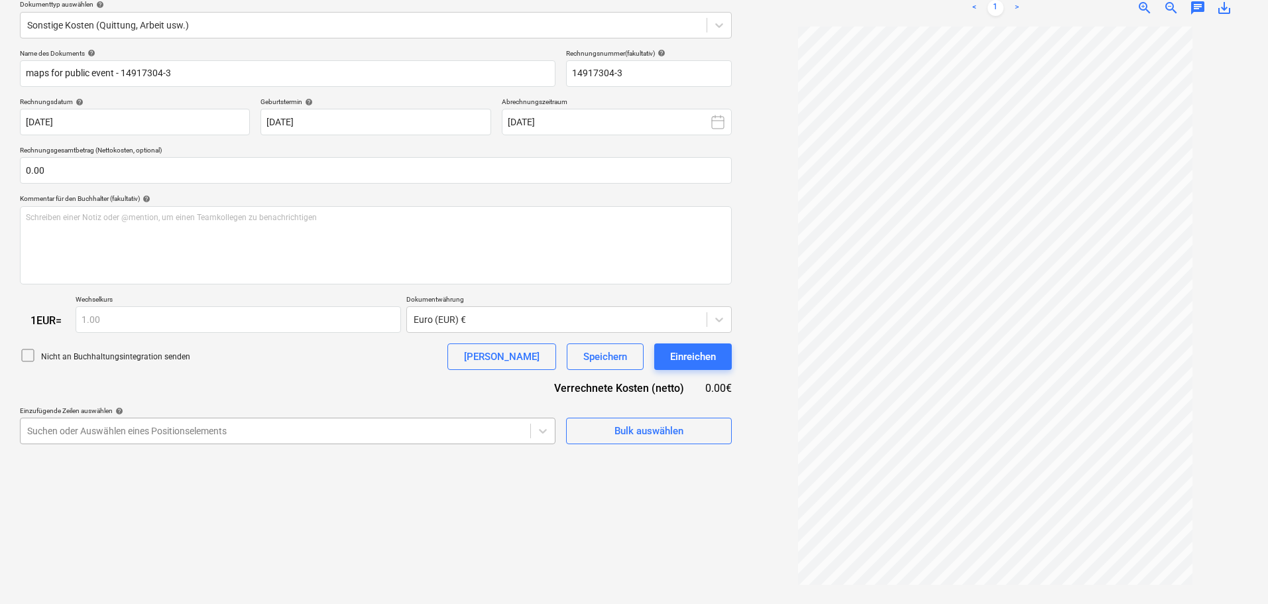
click at [341, 365] on body "Verkäufe Projekte Kontakte Unternehmen Konsolidierte Rechnungen Posteingang 4 f…" at bounding box center [634, 145] width 1268 height 604
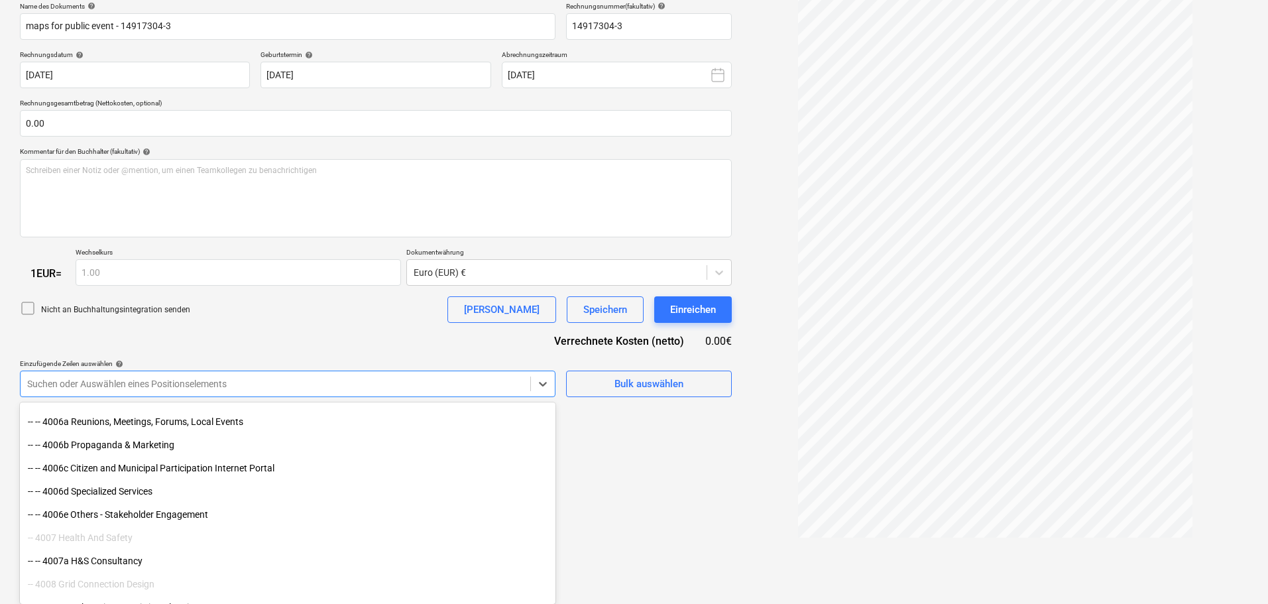
scroll to position [1790, 0]
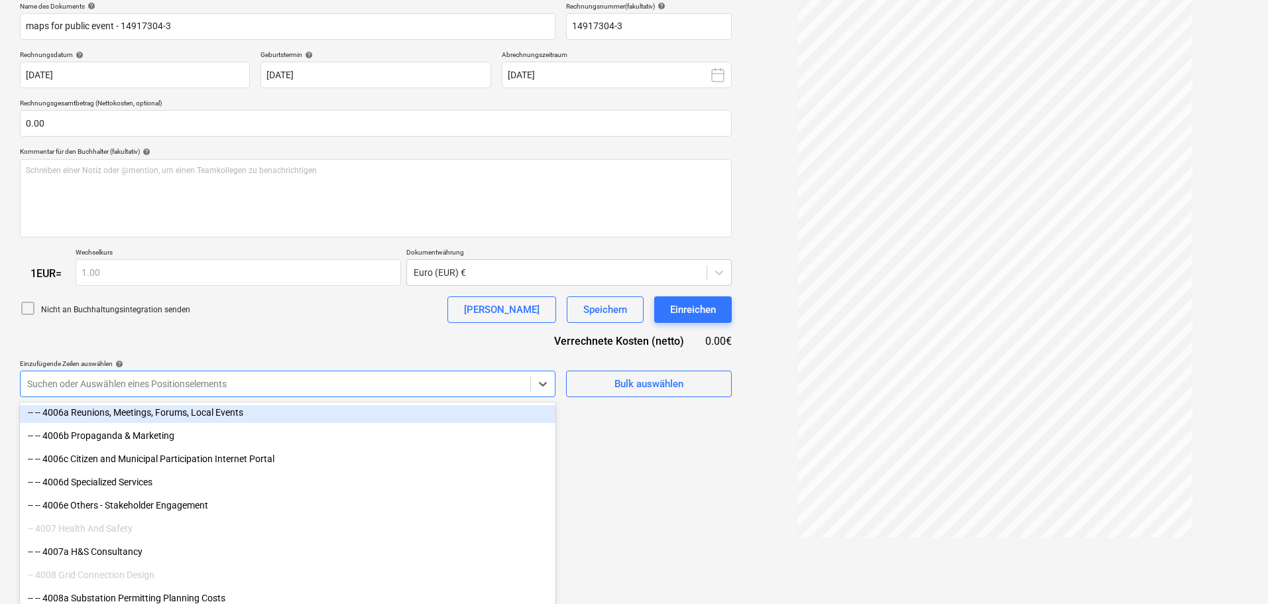
click at [262, 365] on div "-- -- 4006a Reunions, Meetings, Forums, Local Events" at bounding box center [288, 412] width 536 height 21
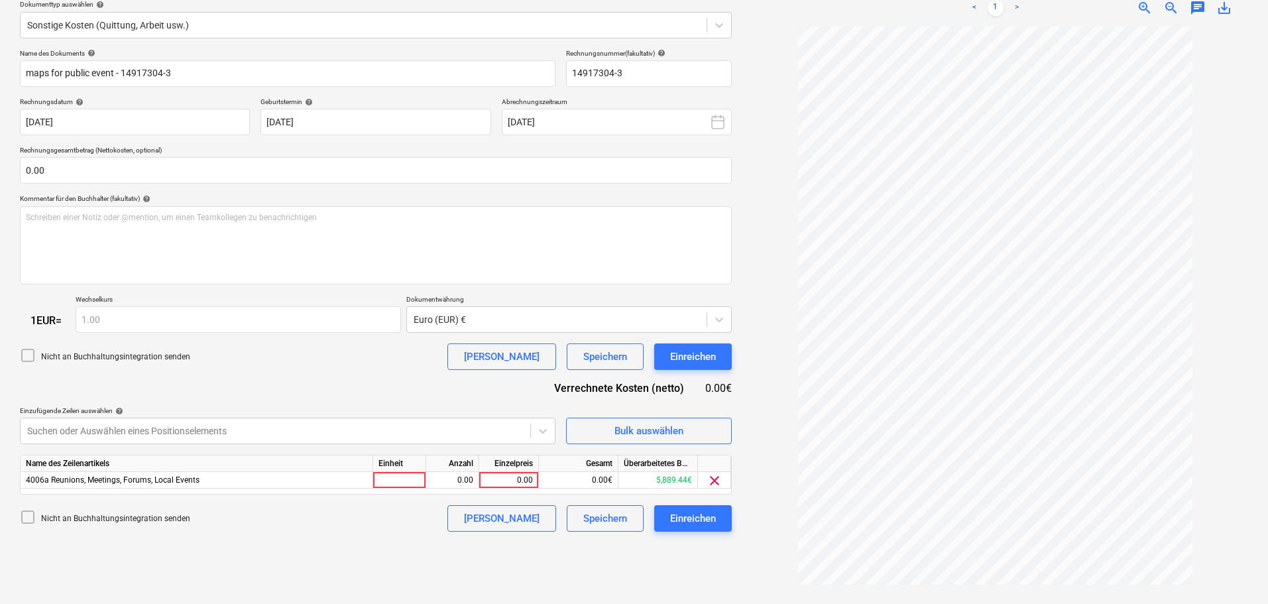
click at [641, 365] on div "Neues Dokument erstellen Firma auswählen WIRmachenDRUCK GmbH Neues Unternehmen …" at bounding box center [376, 253] width 723 height 689
click at [510, 365] on div "0.00" at bounding box center [509, 480] width 48 height 17
type input "15.11"
click at [450, 365] on div "Nicht an Buchhaltungsintegration senden Klare Speichern Einreichen" at bounding box center [376, 518] width 712 height 27
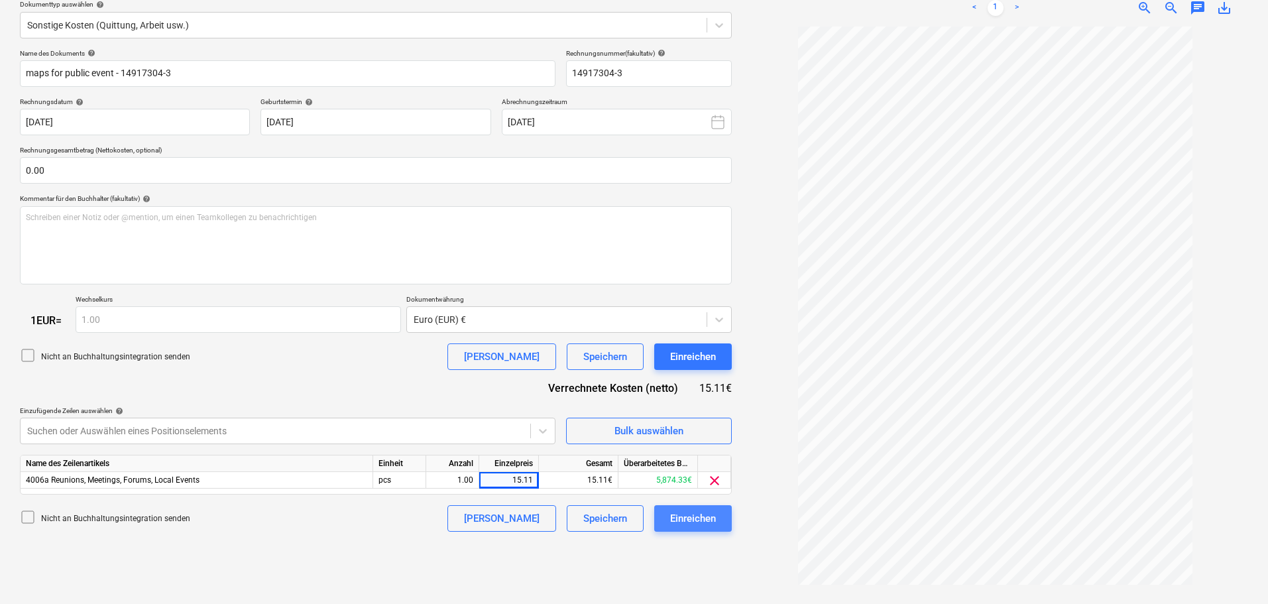
click at [697, 365] on div "Einreichen" at bounding box center [693, 518] width 46 height 17
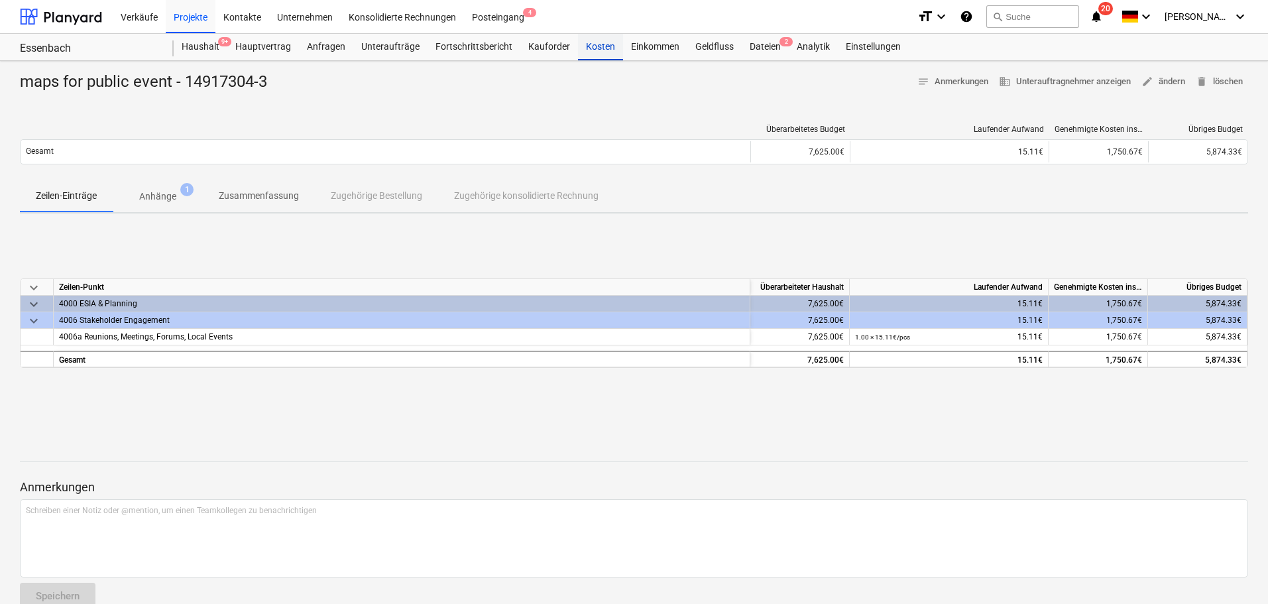
click at [594, 50] on div "Kosten" at bounding box center [600, 47] width 45 height 27
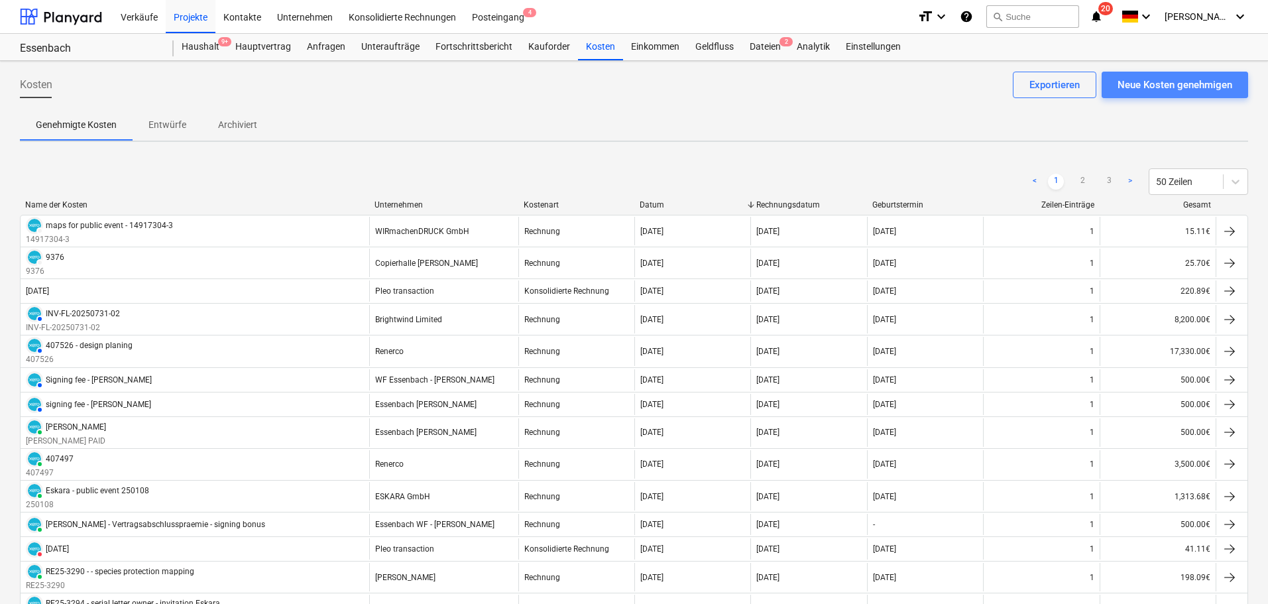
click at [848, 78] on div "Neue Kosten genehmigen" at bounding box center [1175, 84] width 115 height 17
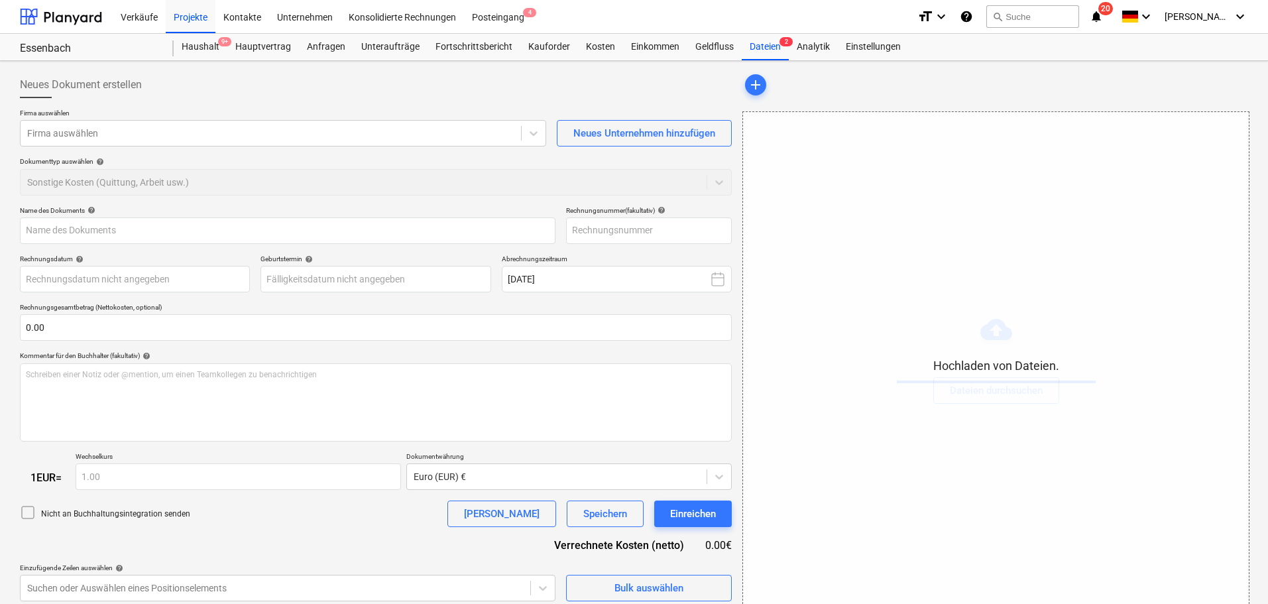
type input "Rechnung_14917304-1.pdf"
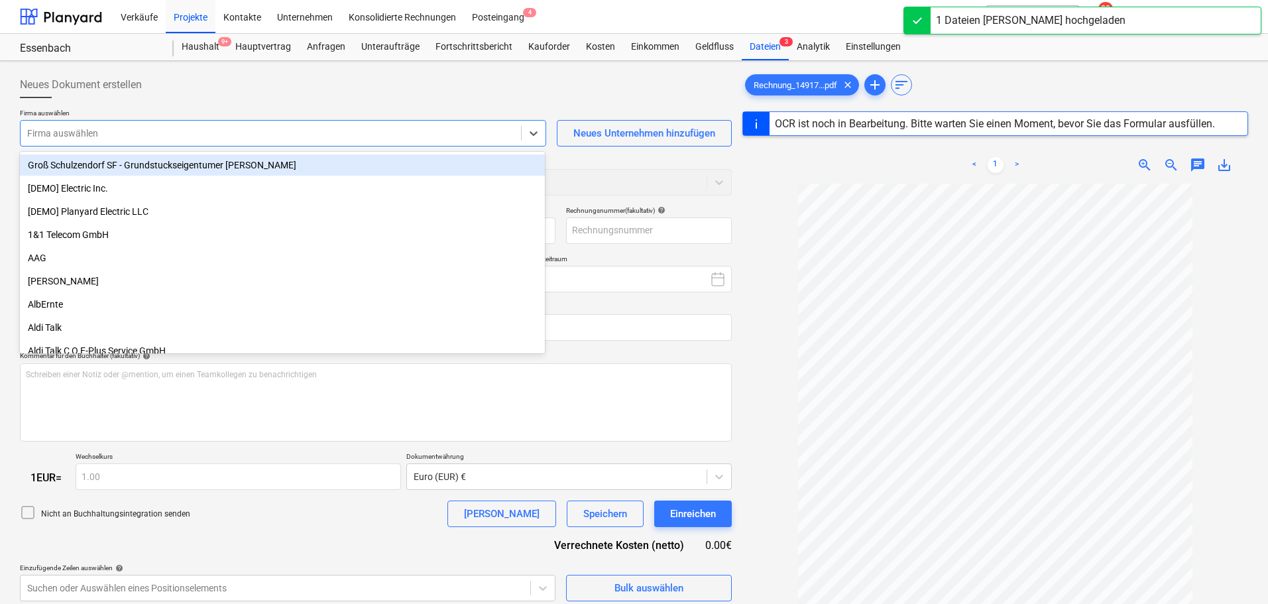
click at [198, 131] on div at bounding box center [270, 133] width 487 height 13
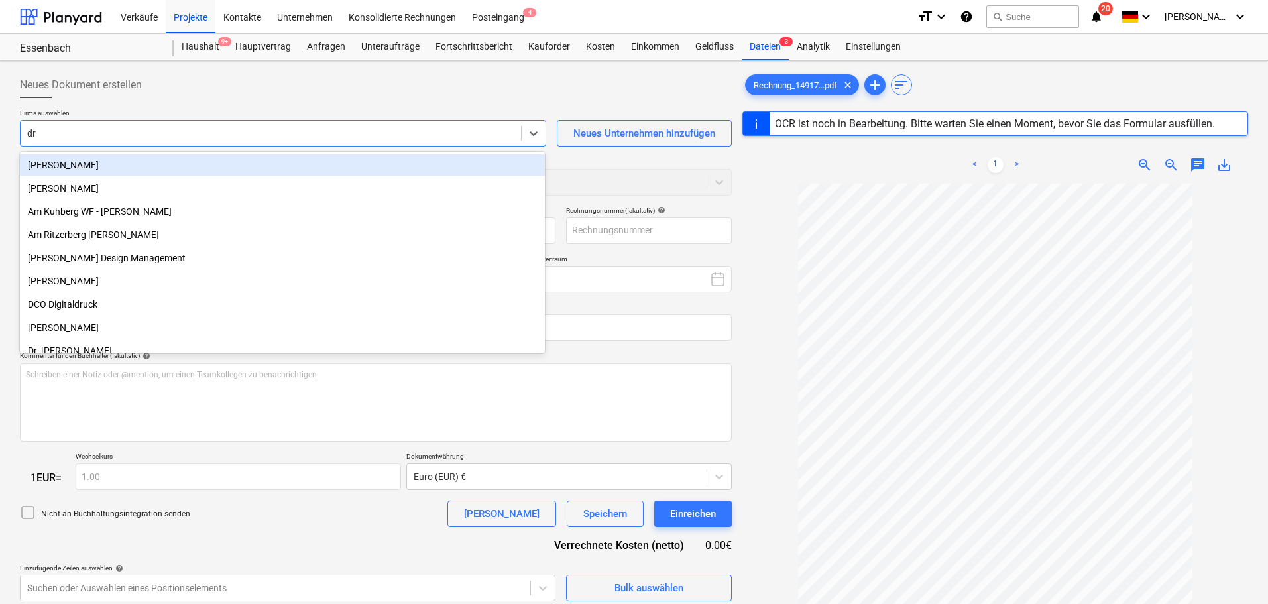
type input "dru"
type input "14917304-1"
type input "[DATE]"
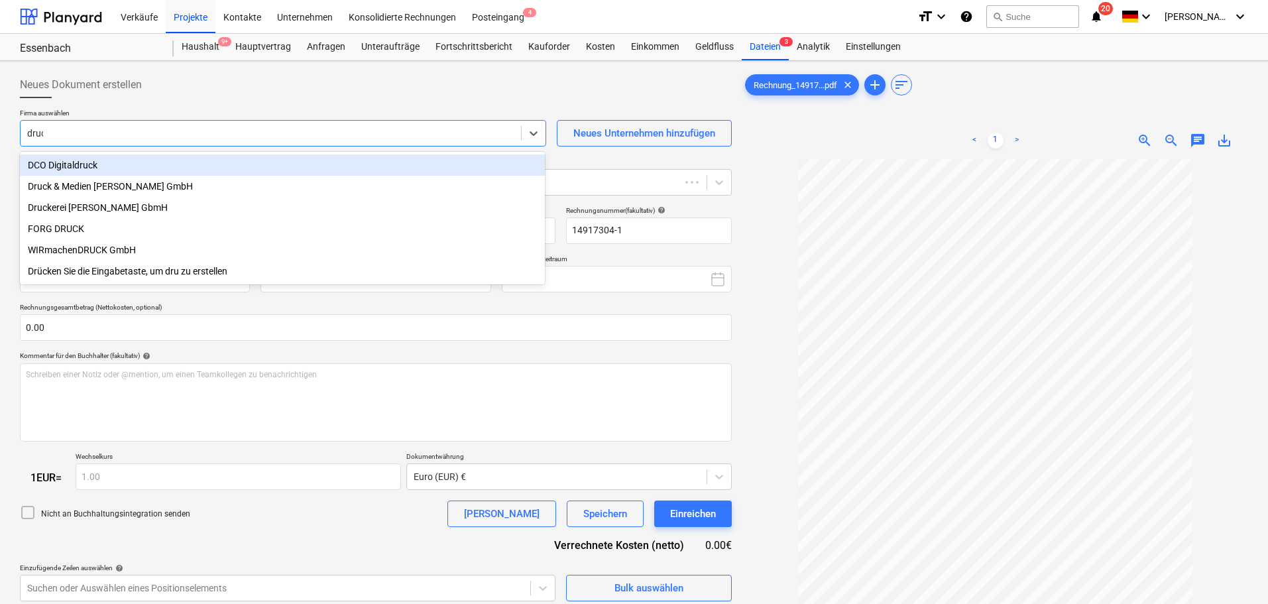
type input "druck"
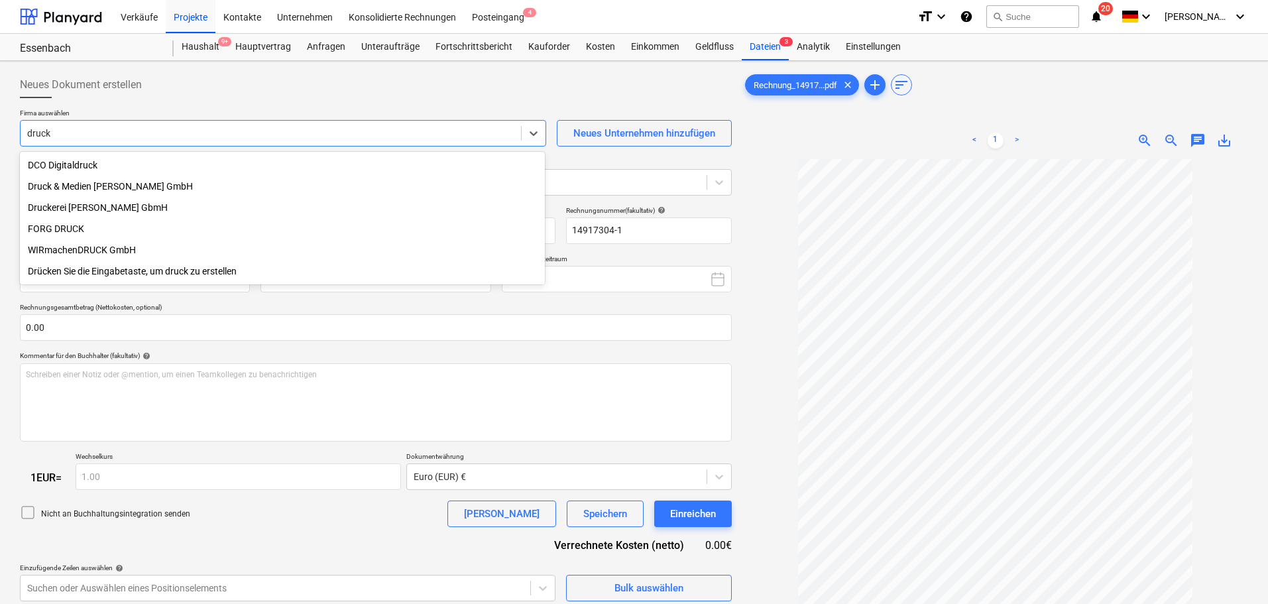
click at [121, 256] on div "WIRmachenDRUCK GmbH" at bounding box center [282, 249] width 525 height 21
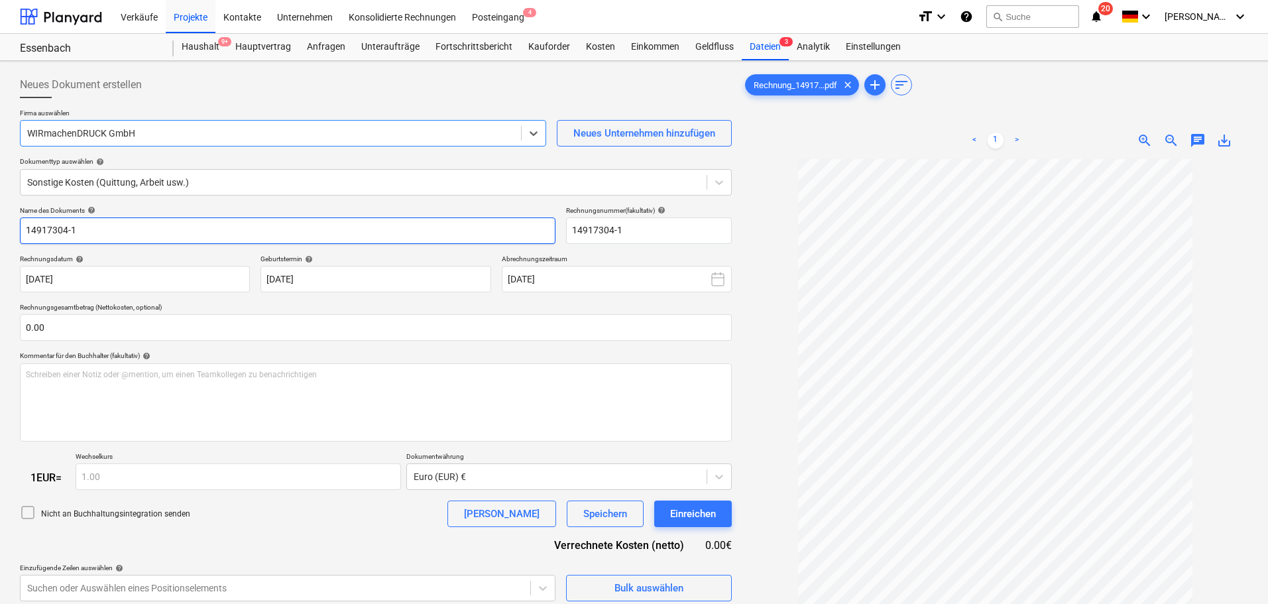
click at [26, 228] on input "14917304-1" at bounding box center [288, 230] width 536 height 27
type input "maps for public event - 14917304-1"
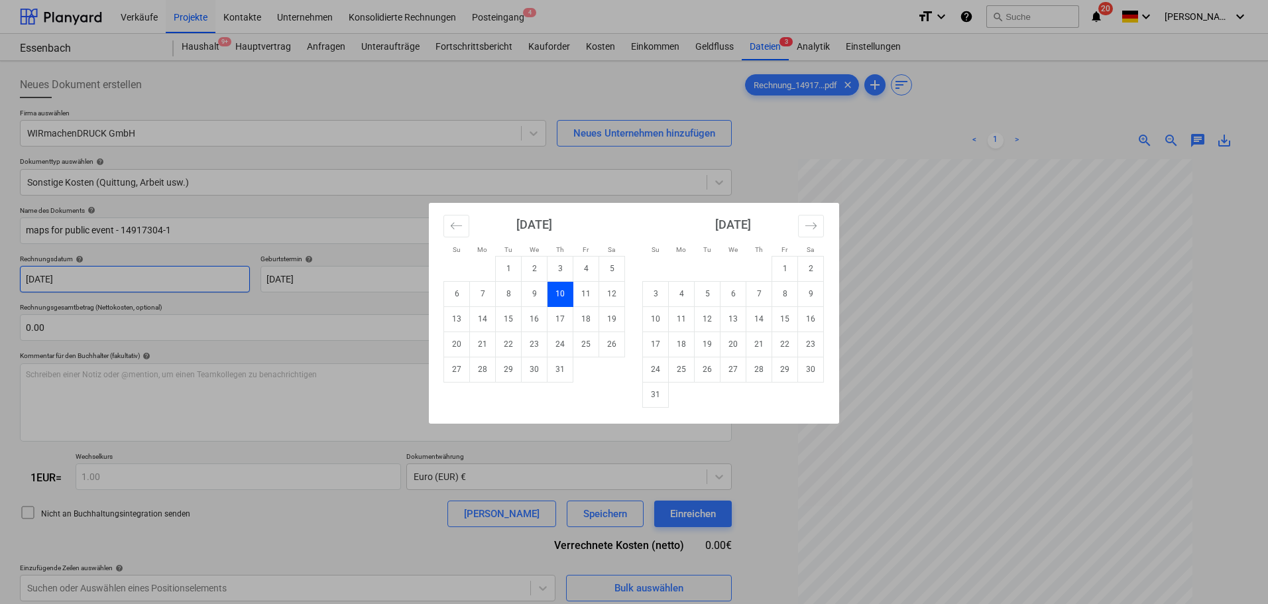
click at [164, 286] on body "Verkäufe Projekte Kontakte Unternehmen Konsolidierte Rechnungen Posteingang 4 f…" at bounding box center [634, 302] width 1268 height 604
click at [483, 319] on td "14" at bounding box center [483, 318] width 26 height 25
type input "[DATE]"
click at [361, 266] on body "Verkäufe Projekte Kontakte Unternehmen Konsolidierte Rechnungen Posteingang 4 f…" at bounding box center [634, 302] width 1268 height 604
click at [490, 365] on td "28" at bounding box center [483, 369] width 26 height 25
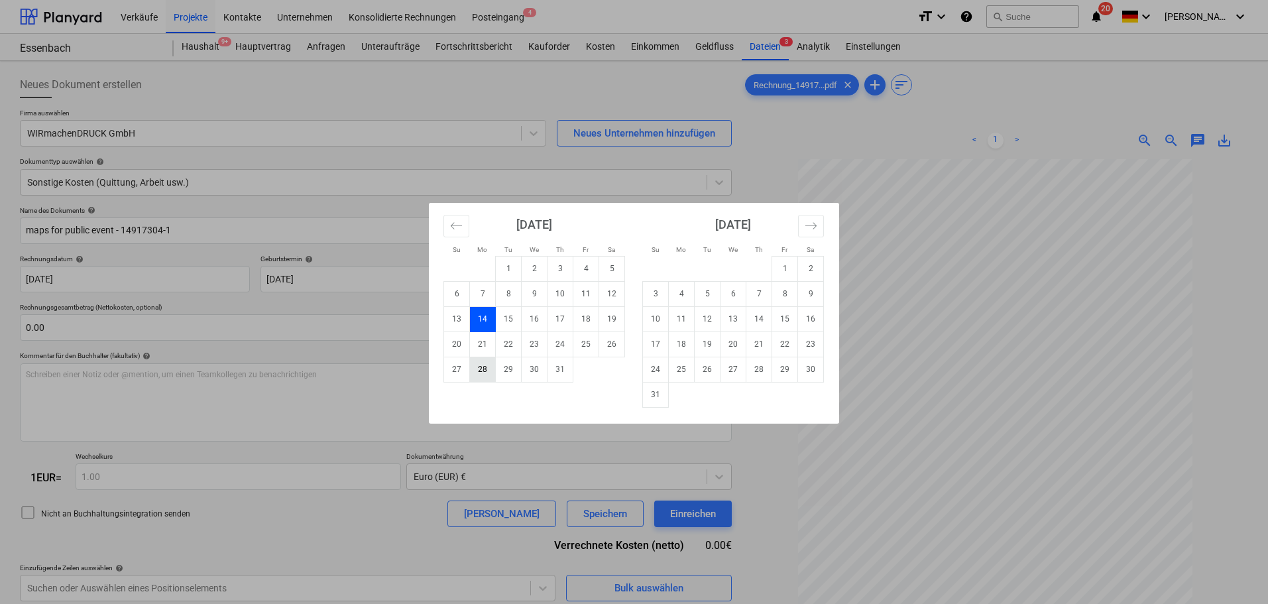
type input "[DATE]"
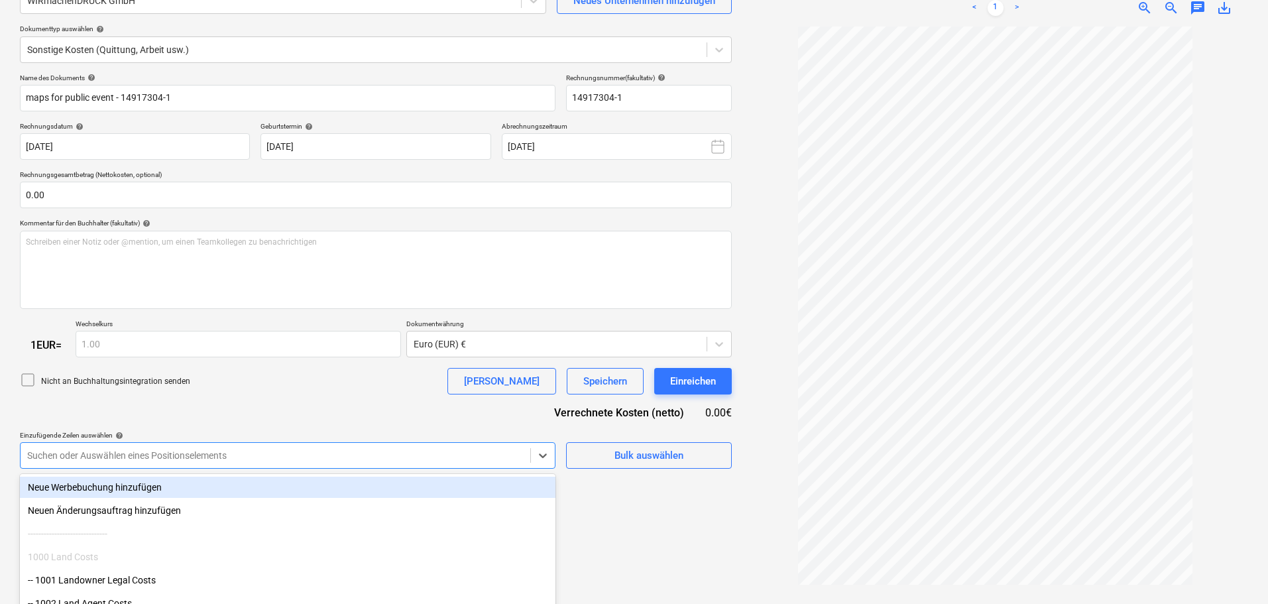
scroll to position [204, 0]
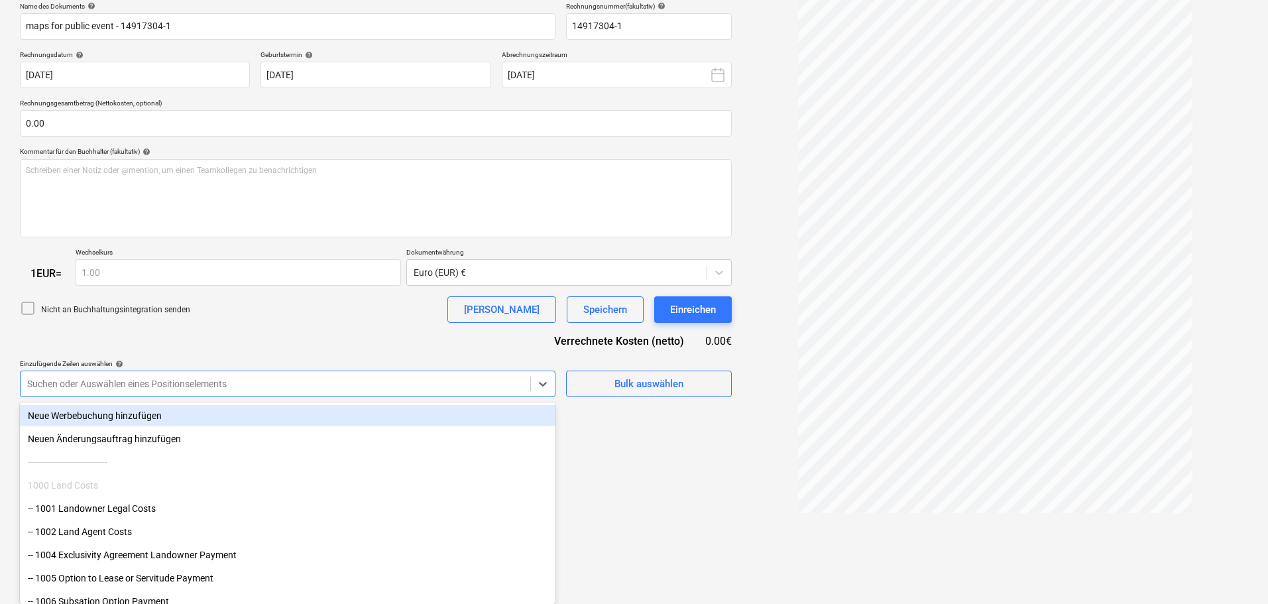
click at [211, 365] on body "Verkäufe Projekte Kontakte Unternehmen Konsolidierte Rechnungen Posteingang 4 f…" at bounding box center [634, 98] width 1268 height 604
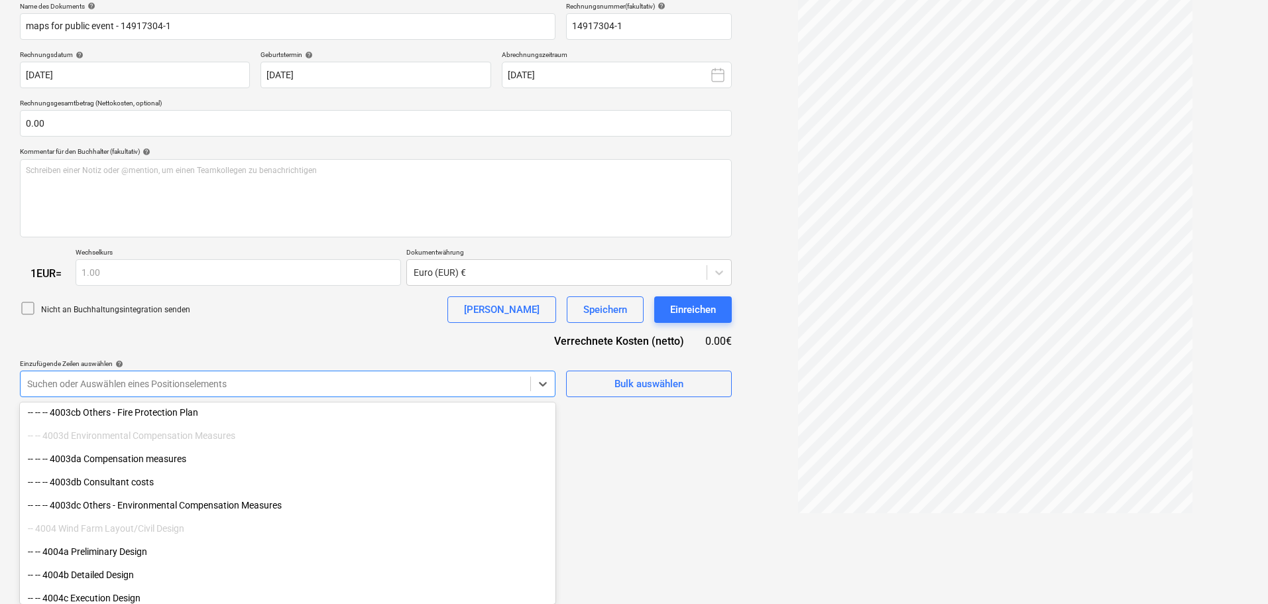
scroll to position [1657, 0]
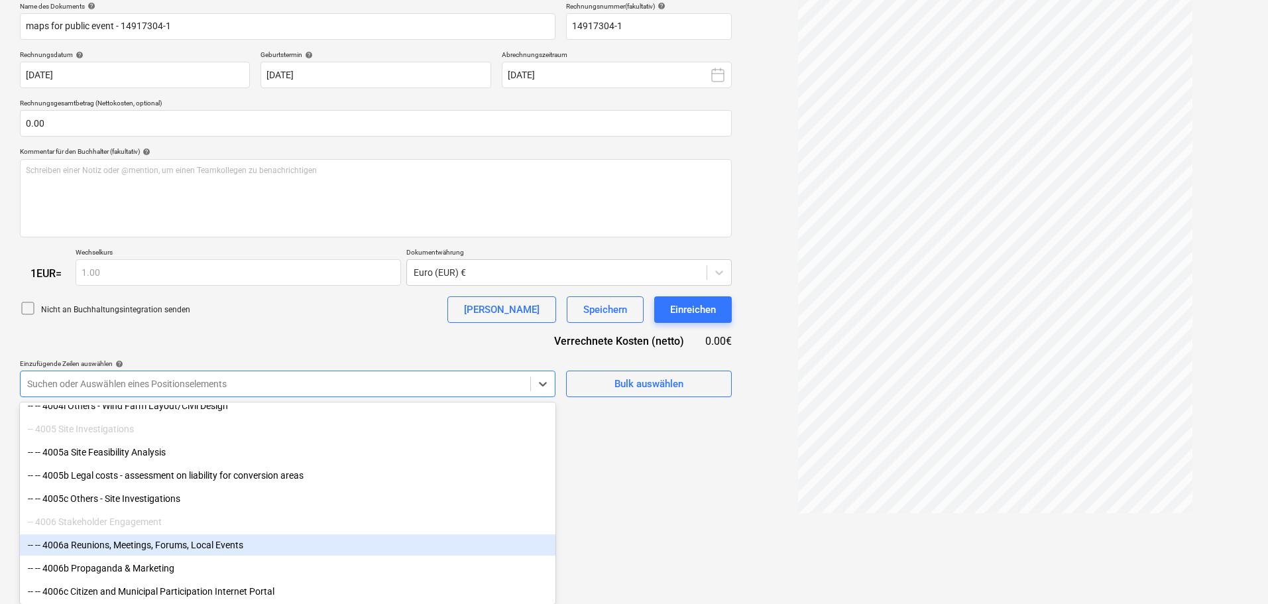
click at [241, 365] on div "-- -- 4006a Reunions, Meetings, Forums, Local Events" at bounding box center [288, 544] width 536 height 21
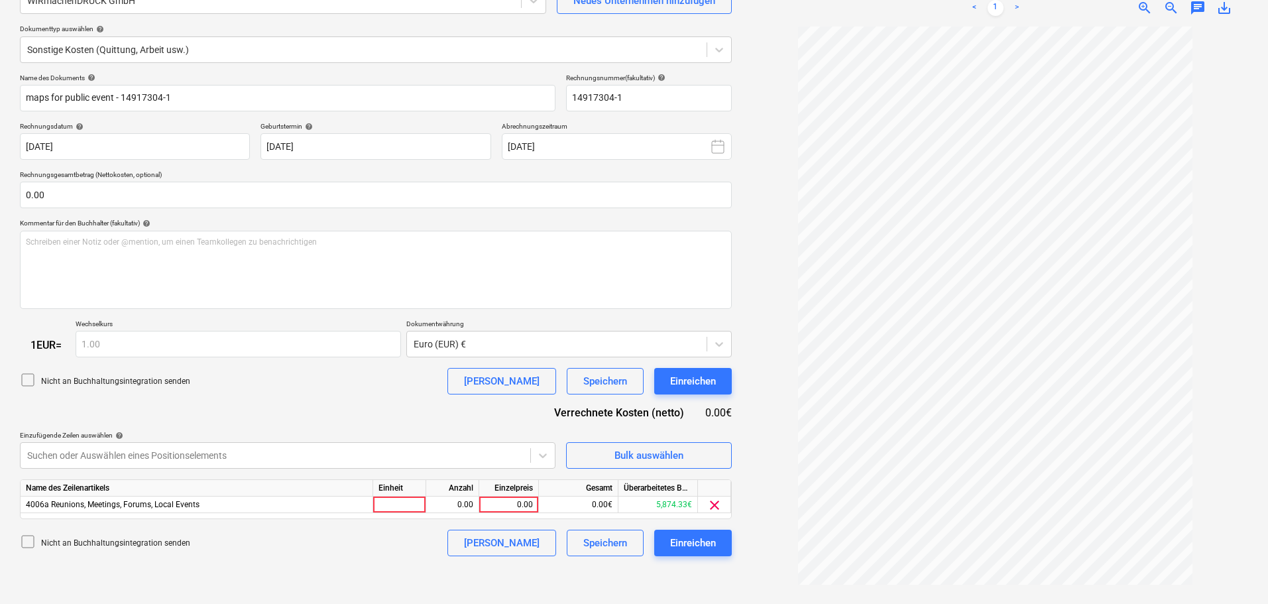
scroll to position [133, 0]
click at [649, 365] on div "Neues Dokument erstellen Firma auswählen WIRmachenDRUCK GmbH Neues Unternehmen …" at bounding box center [376, 266] width 723 height 665
click at [510, 365] on div "0.00" at bounding box center [509, 504] width 48 height 17
type input "277.34"
click at [389, 365] on div "Neues Dokument erstellen Firma auswählen WIRmachenDRUCK GmbH Neues Unternehmen …" at bounding box center [376, 266] width 723 height 665
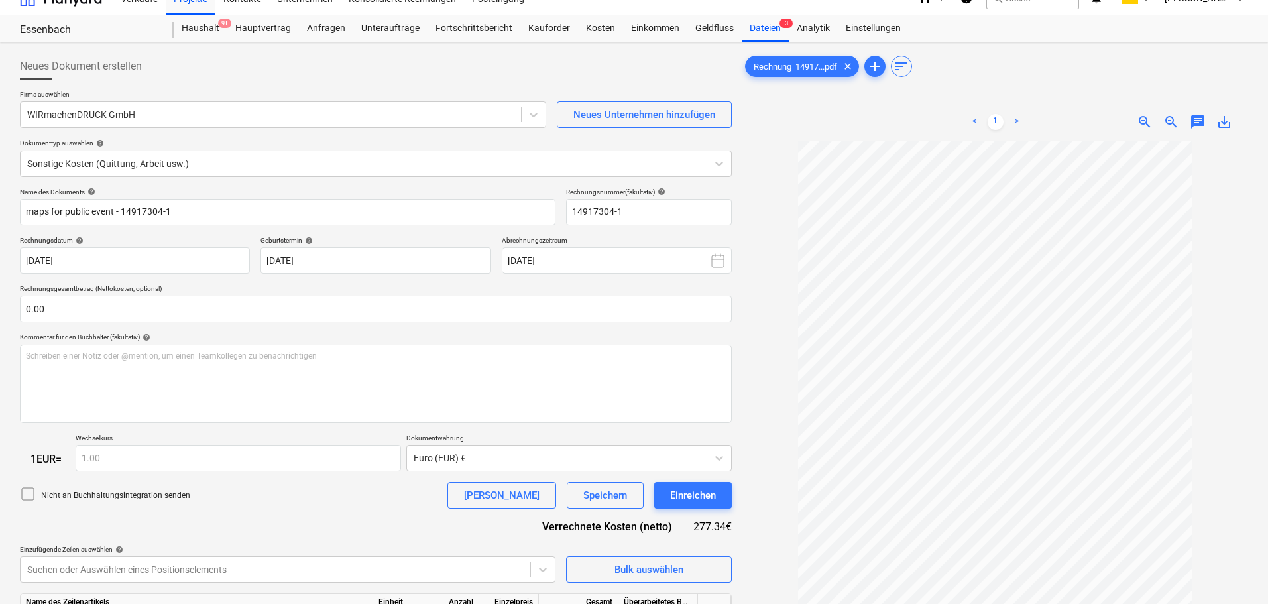
scroll to position [0, 0]
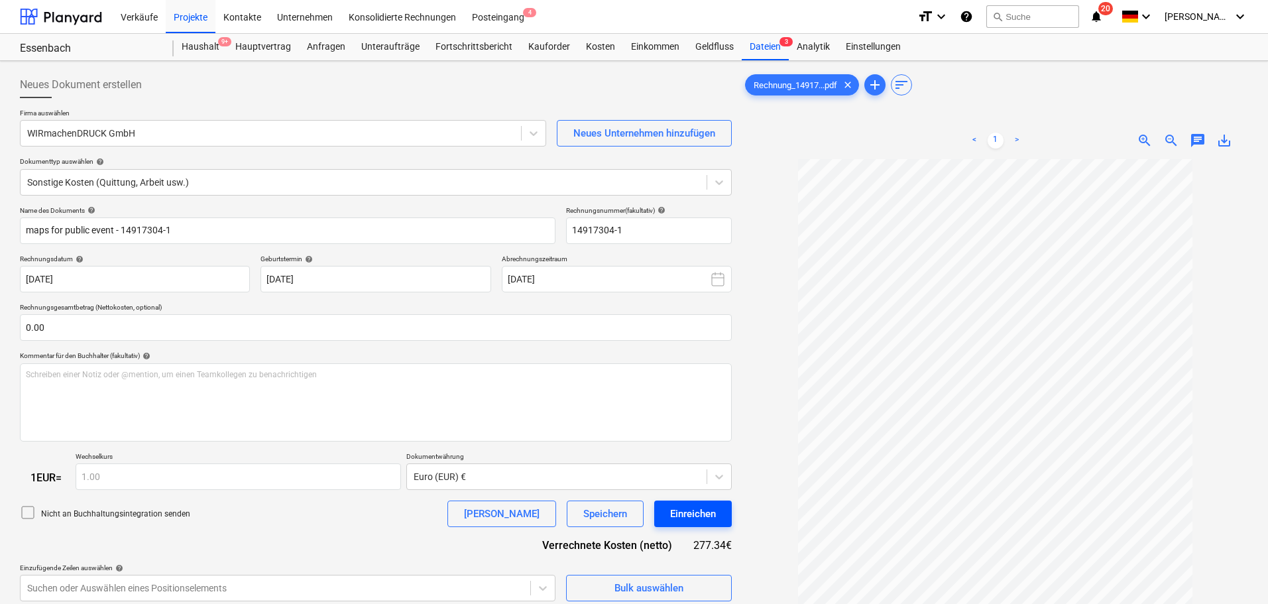
click at [675, 365] on div "Einreichen" at bounding box center [693, 513] width 46 height 17
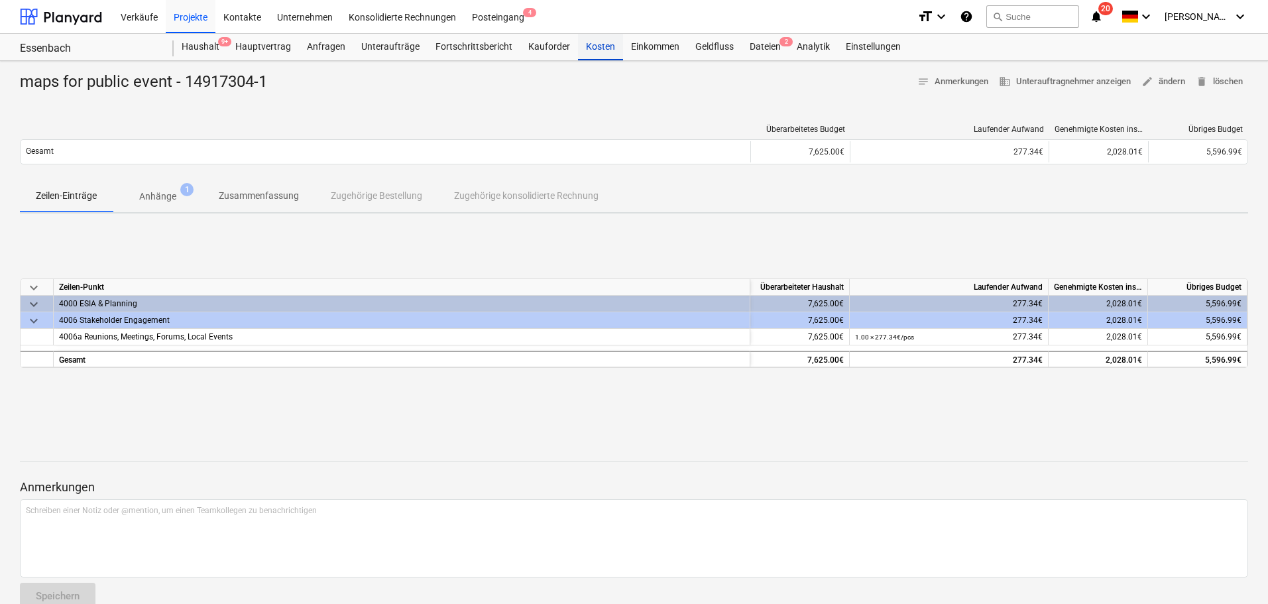
click at [589, 52] on div "Kosten" at bounding box center [600, 47] width 45 height 27
